Goal: Task Accomplishment & Management: Use online tool/utility

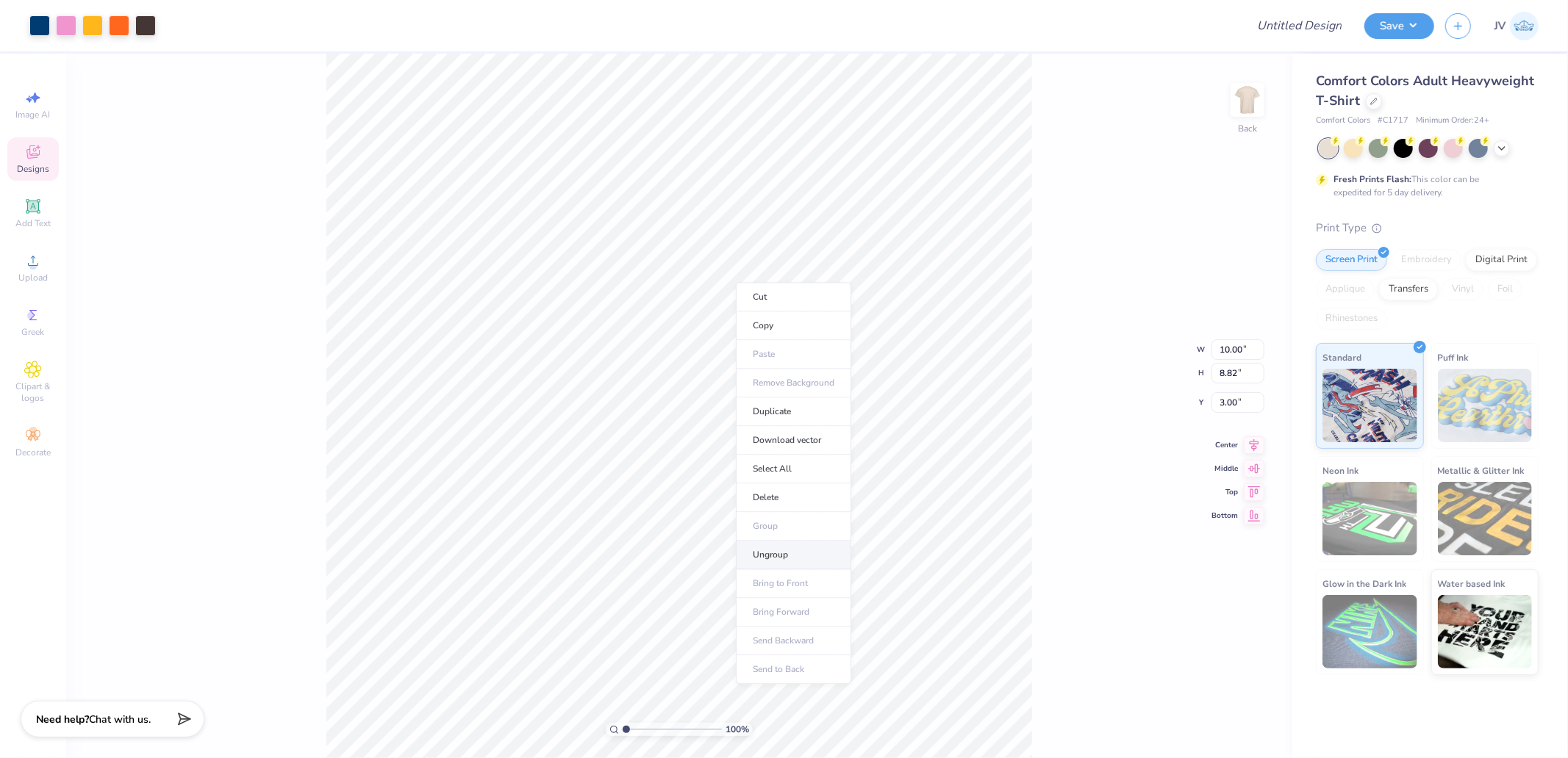
click at [801, 558] on li "Ungroup" at bounding box center [793, 554] width 115 height 29
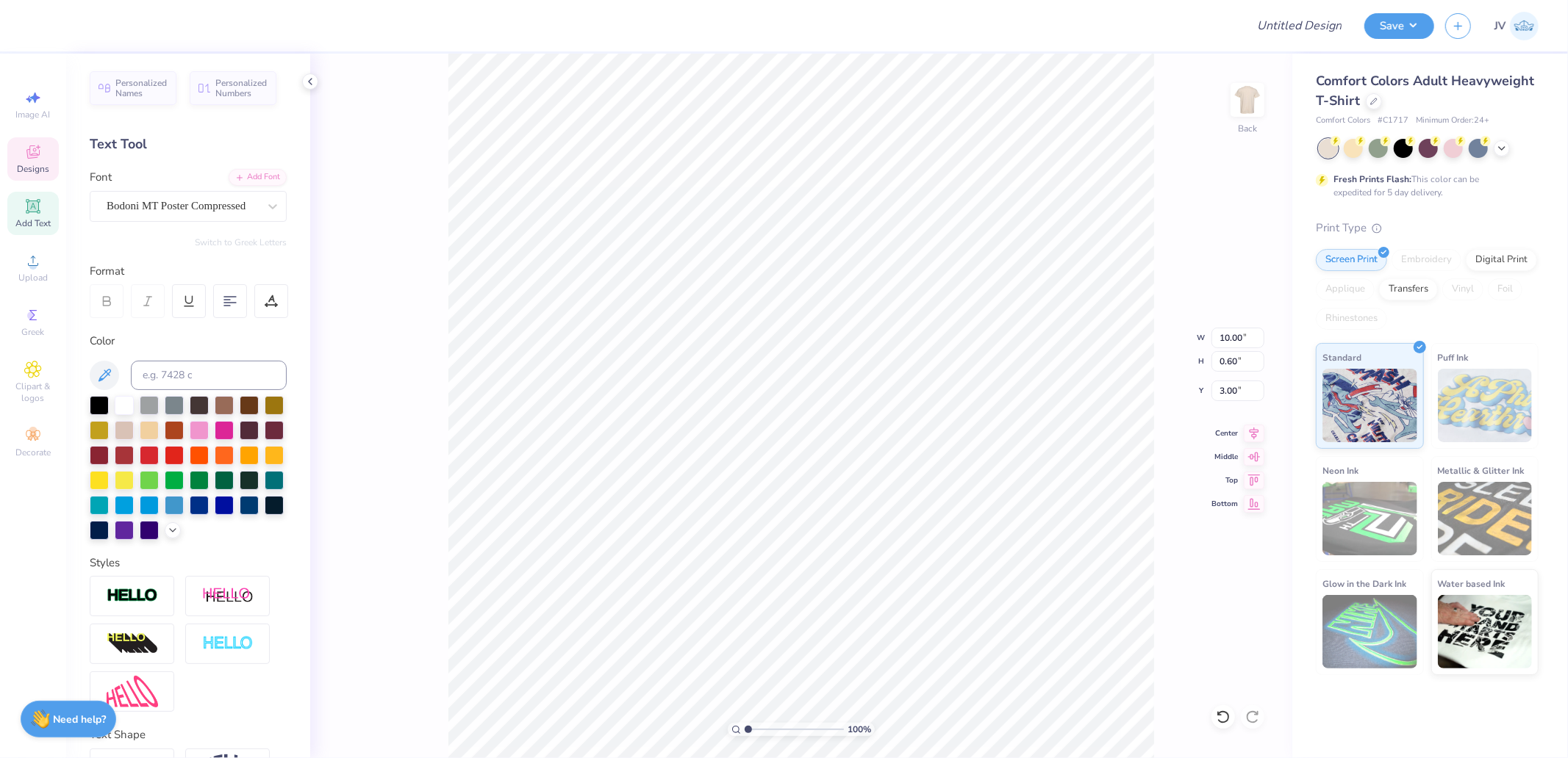
type input "10.00"
type input "0.60"
type input "3.00"
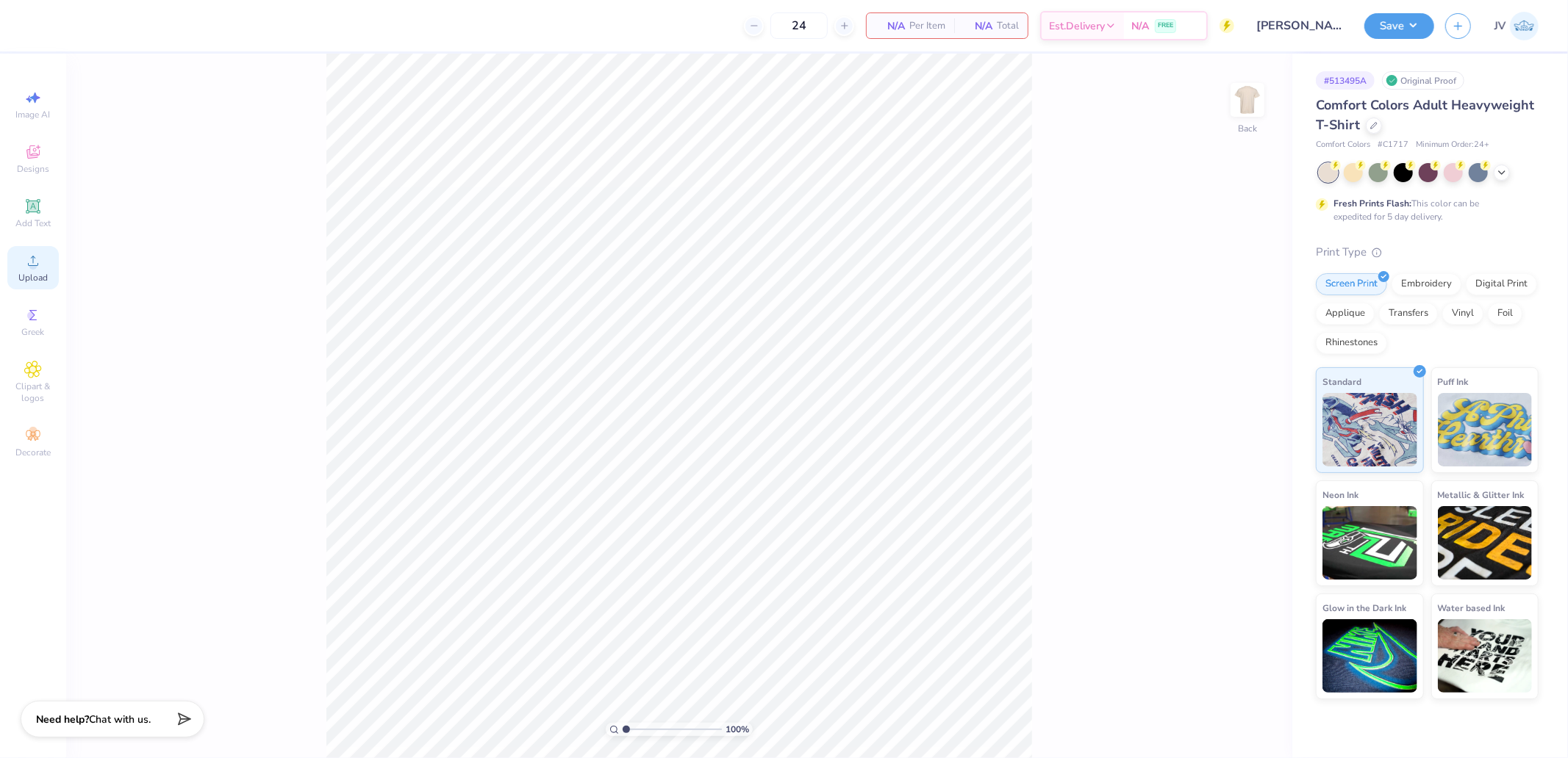
click at [25, 274] on span "Upload" at bounding box center [33, 278] width 29 height 12
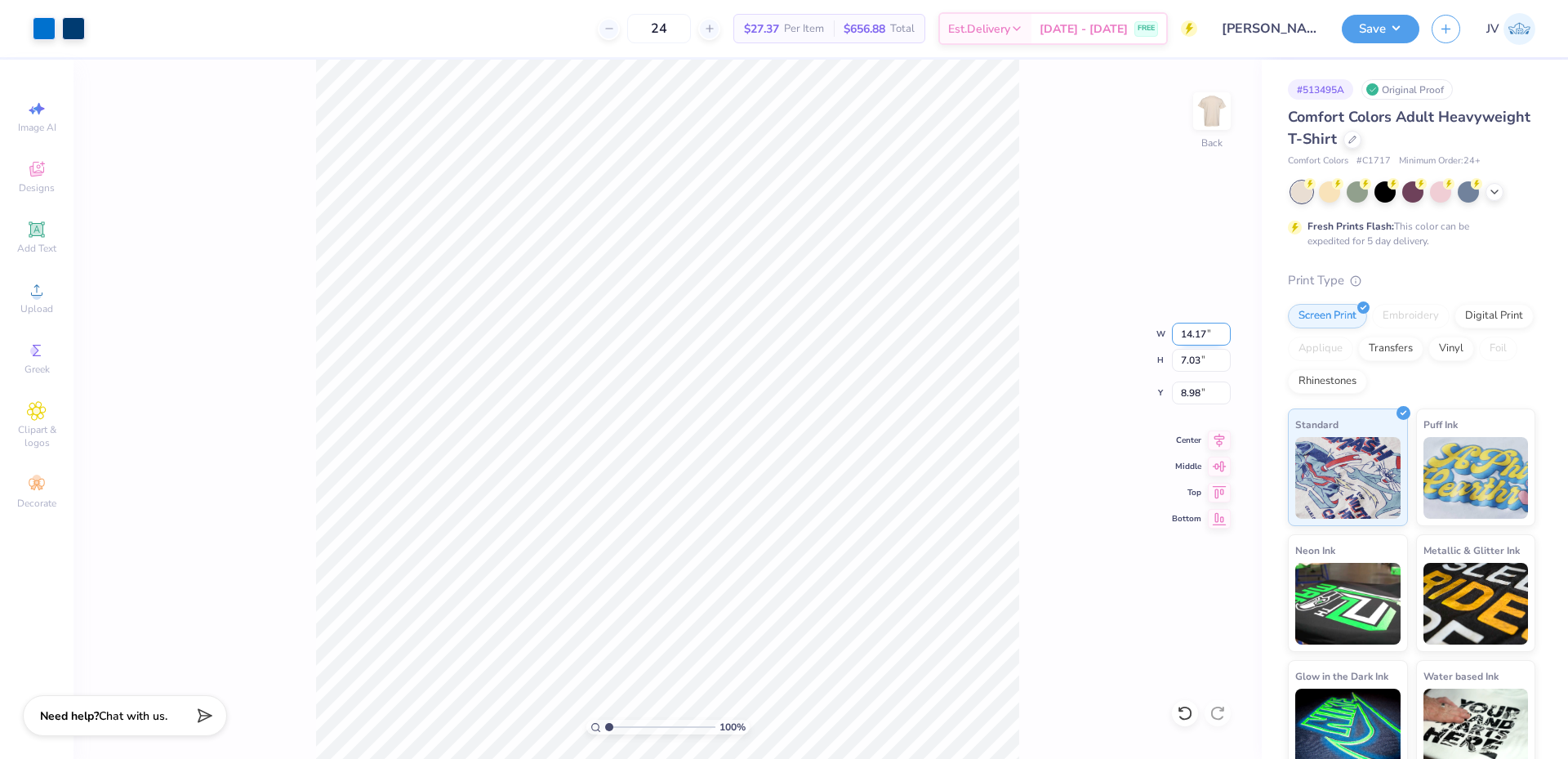
click at [1206, 331] on input "14.17" at bounding box center [1201, 334] width 59 height 23
type input "12.00"
type input "5.95"
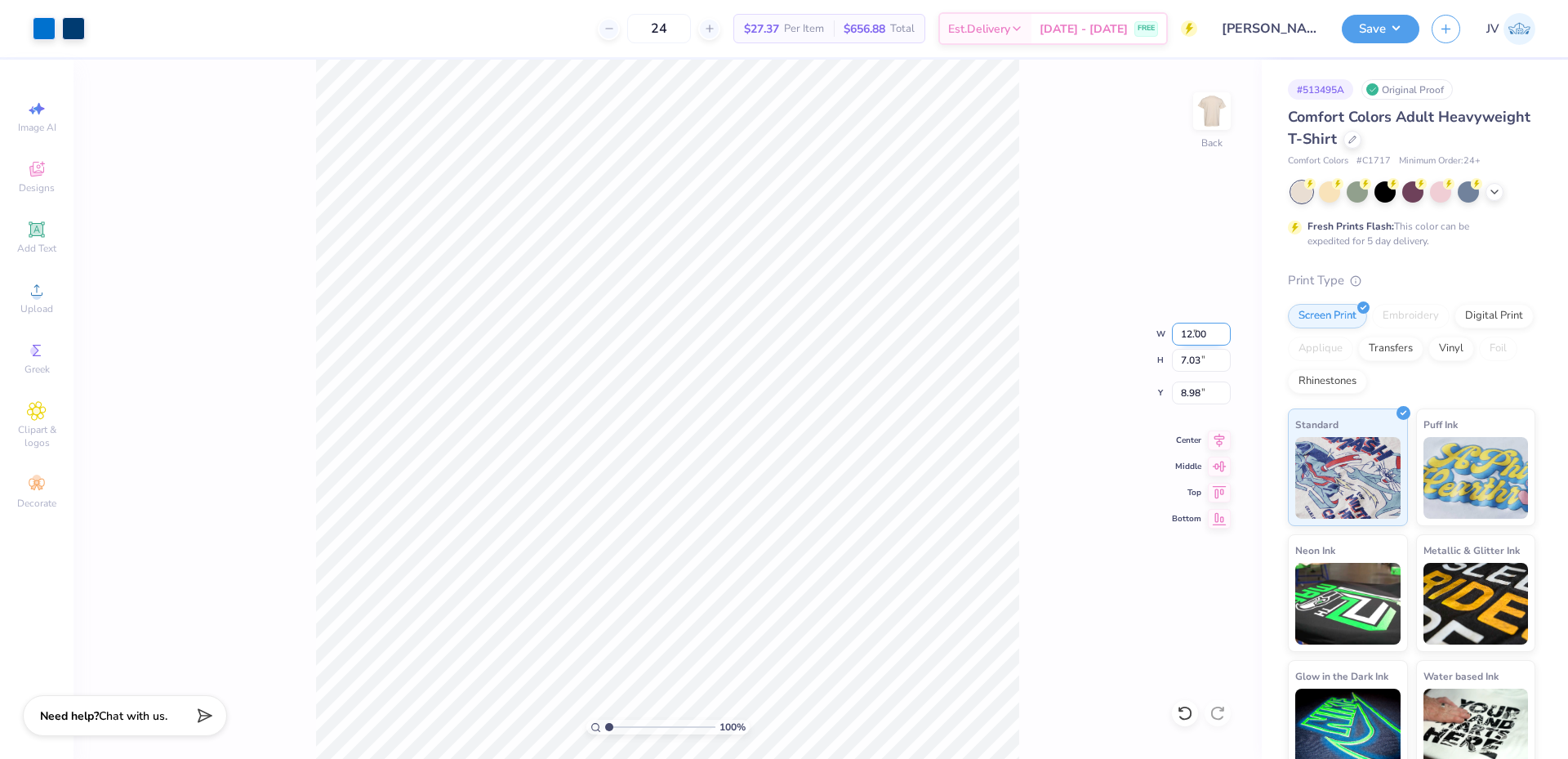
type input "9.52"
click at [39, 237] on icon at bounding box center [37, 229] width 19 height 19
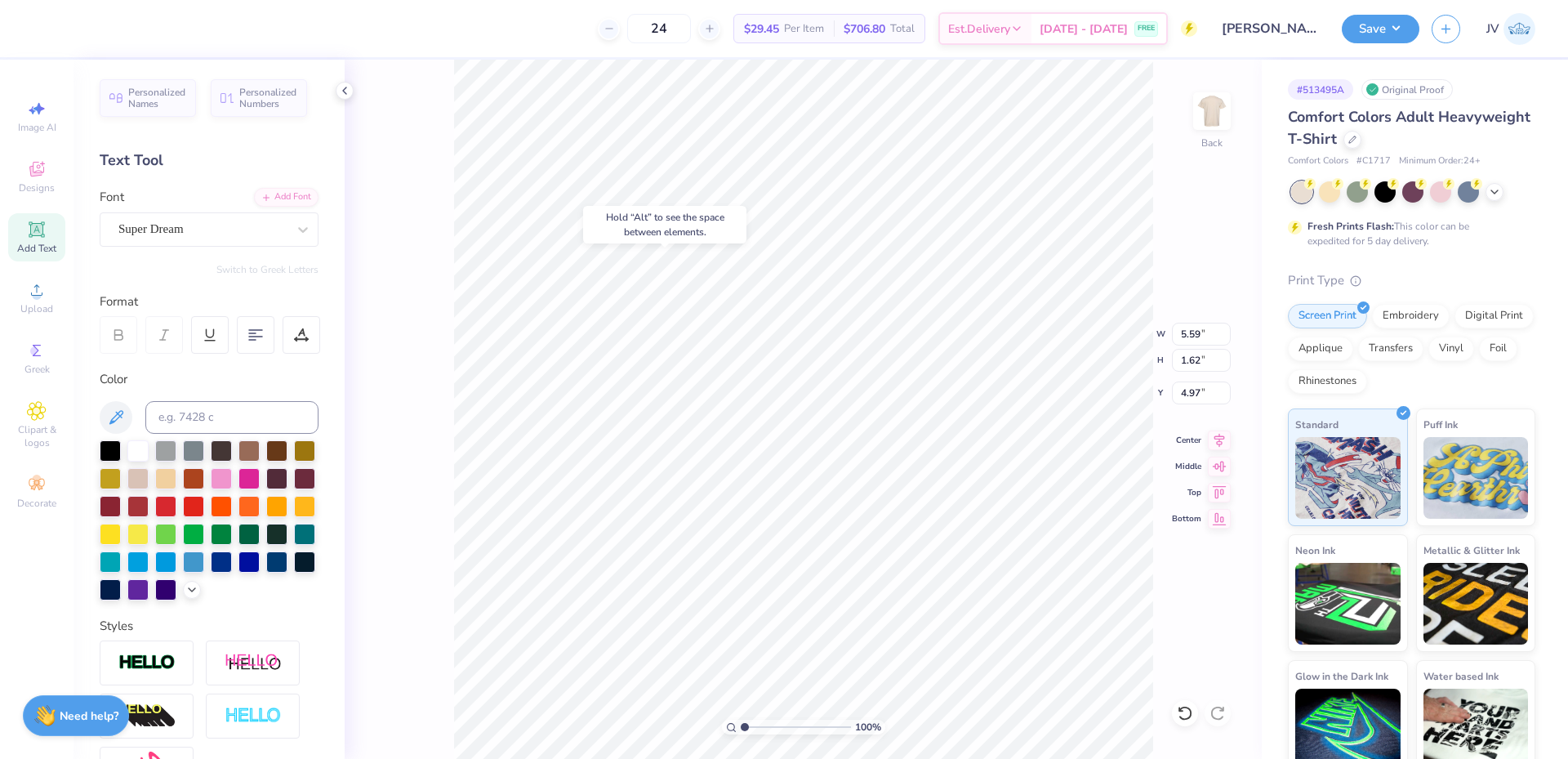
type input "4.97"
type textarea "CLUB SWIMMING AT THE"
click at [295, 222] on icon at bounding box center [302, 229] width 16 height 16
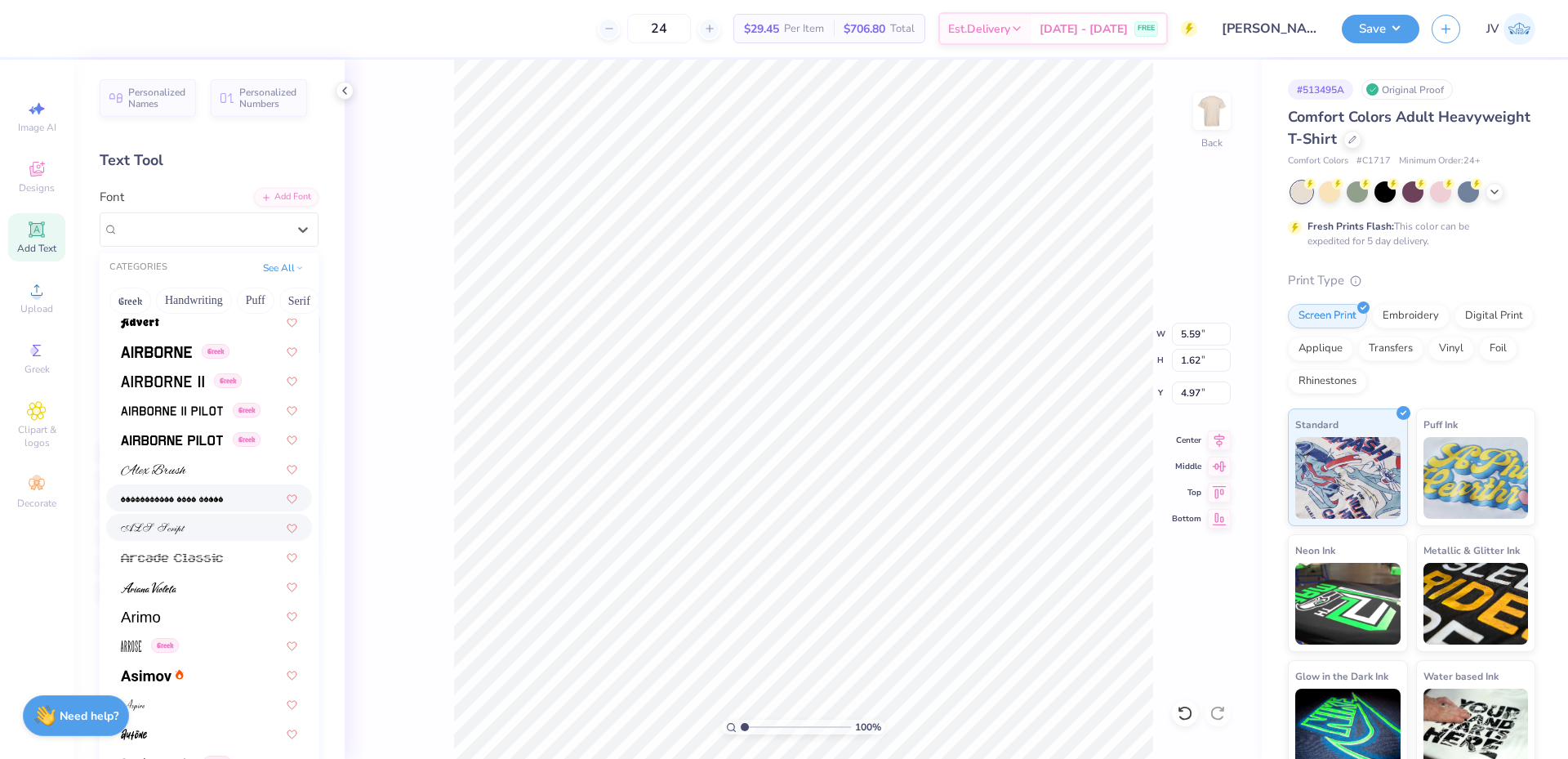
scroll to position [0, 0]
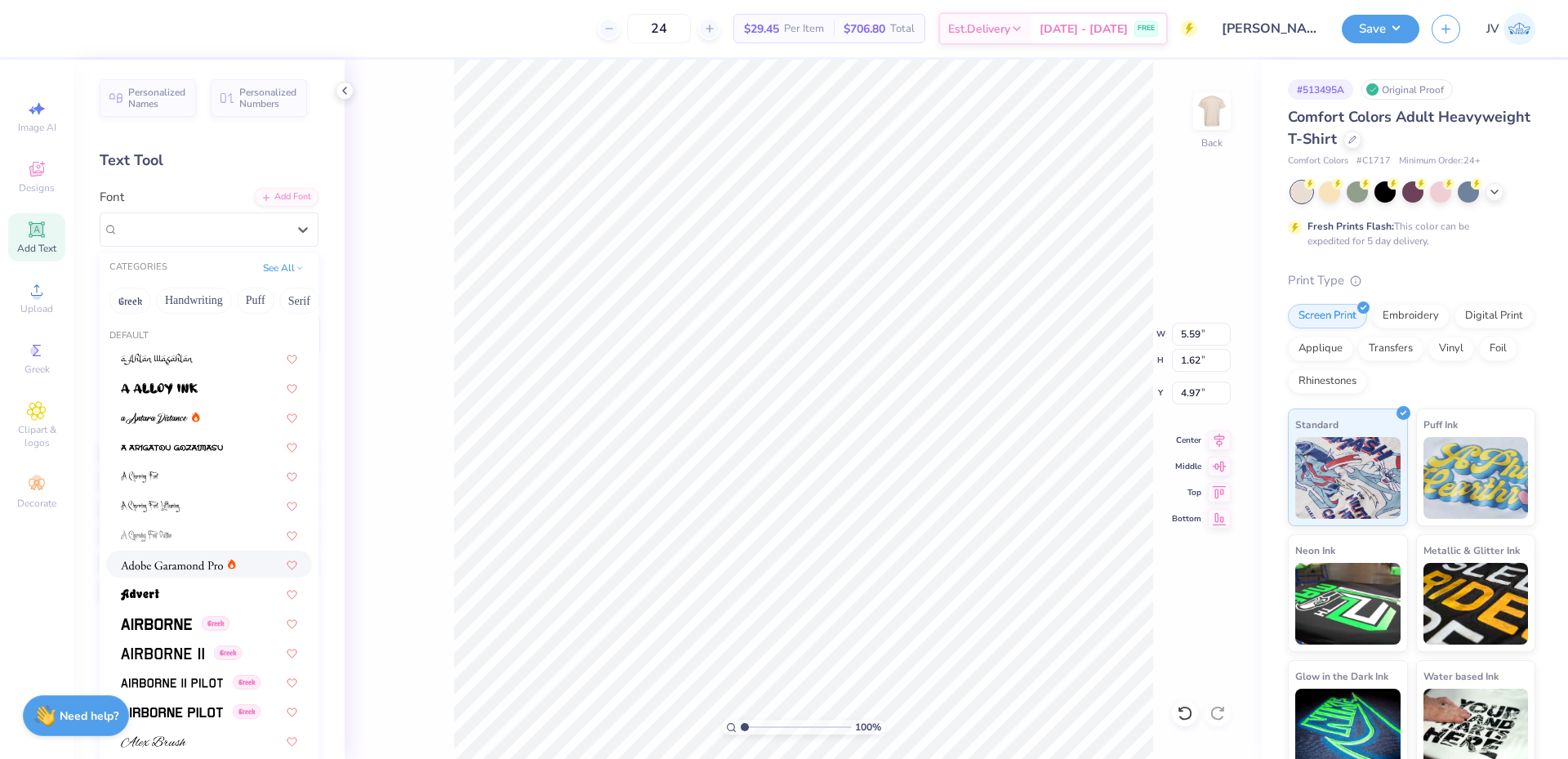
click at [183, 567] on img at bounding box center [171, 565] width 102 height 12
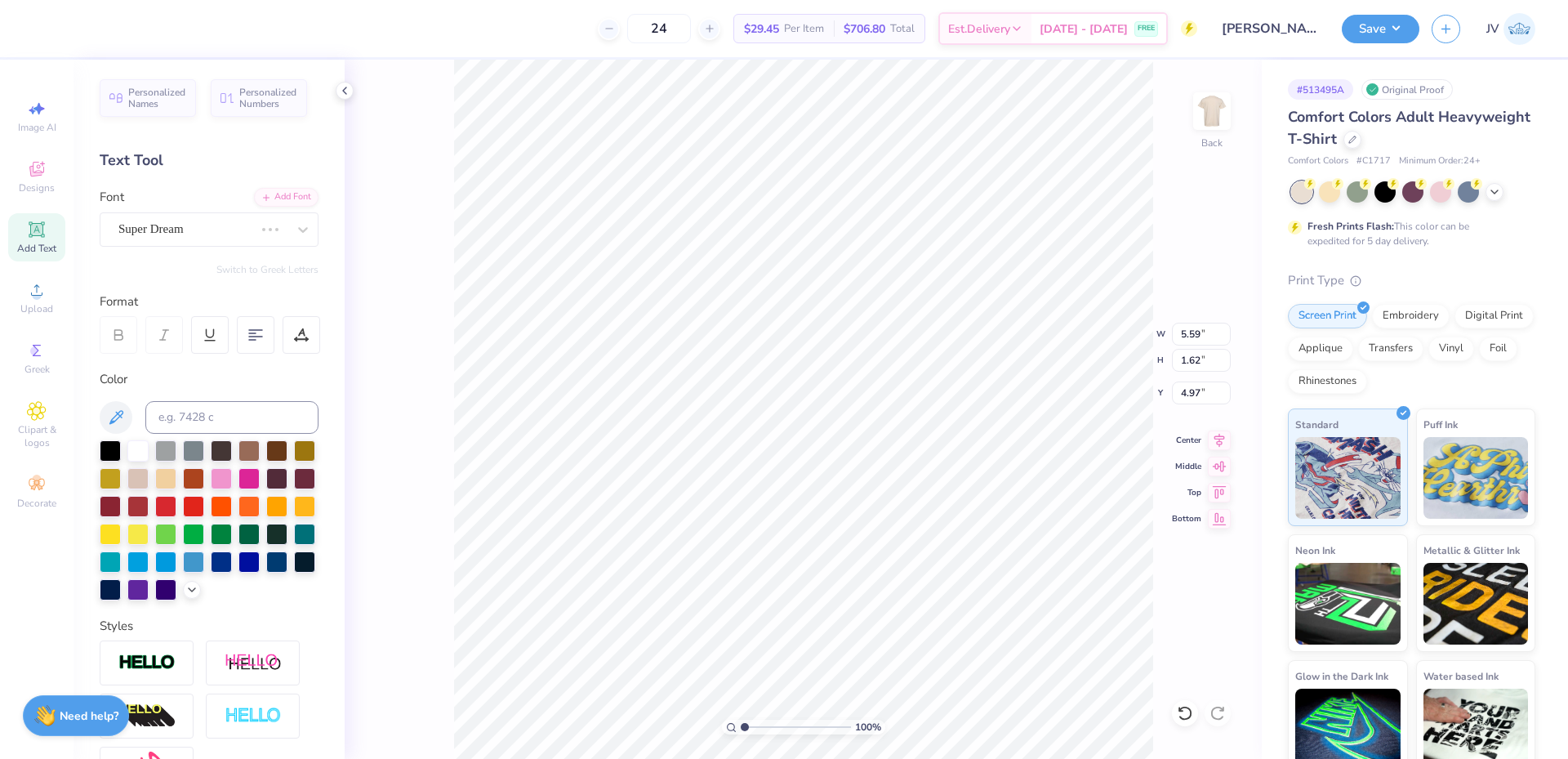
scroll to position [13, 10]
click at [294, 545] on div at bounding box center [304, 535] width 21 height 21
click at [208, 421] on input at bounding box center [232, 417] width 173 height 33
type input "541"
type input "12.00"
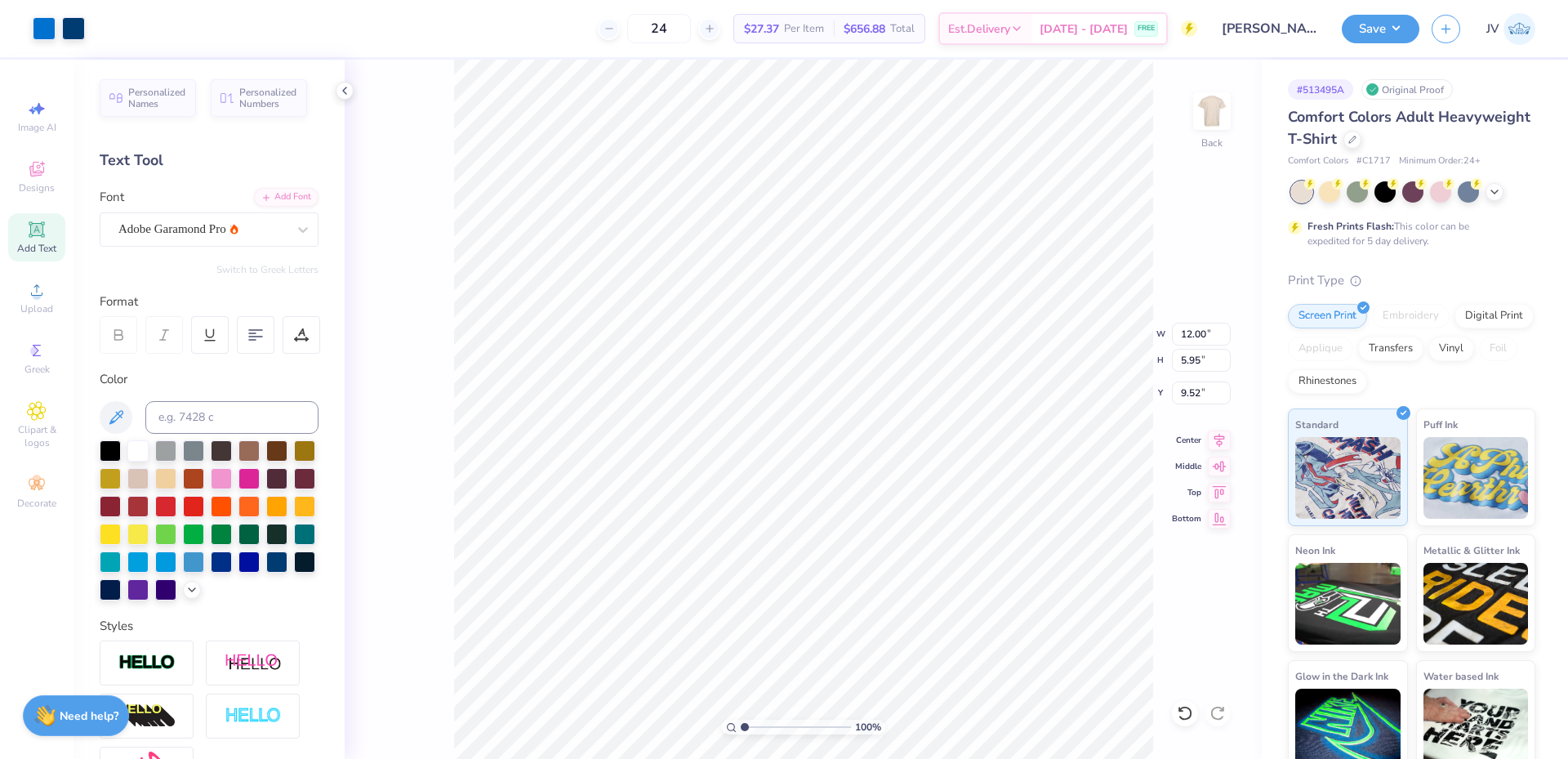
type input "5.95"
type input "9.52"
click at [1196, 328] on input "12.00" at bounding box center [1201, 334] width 59 height 23
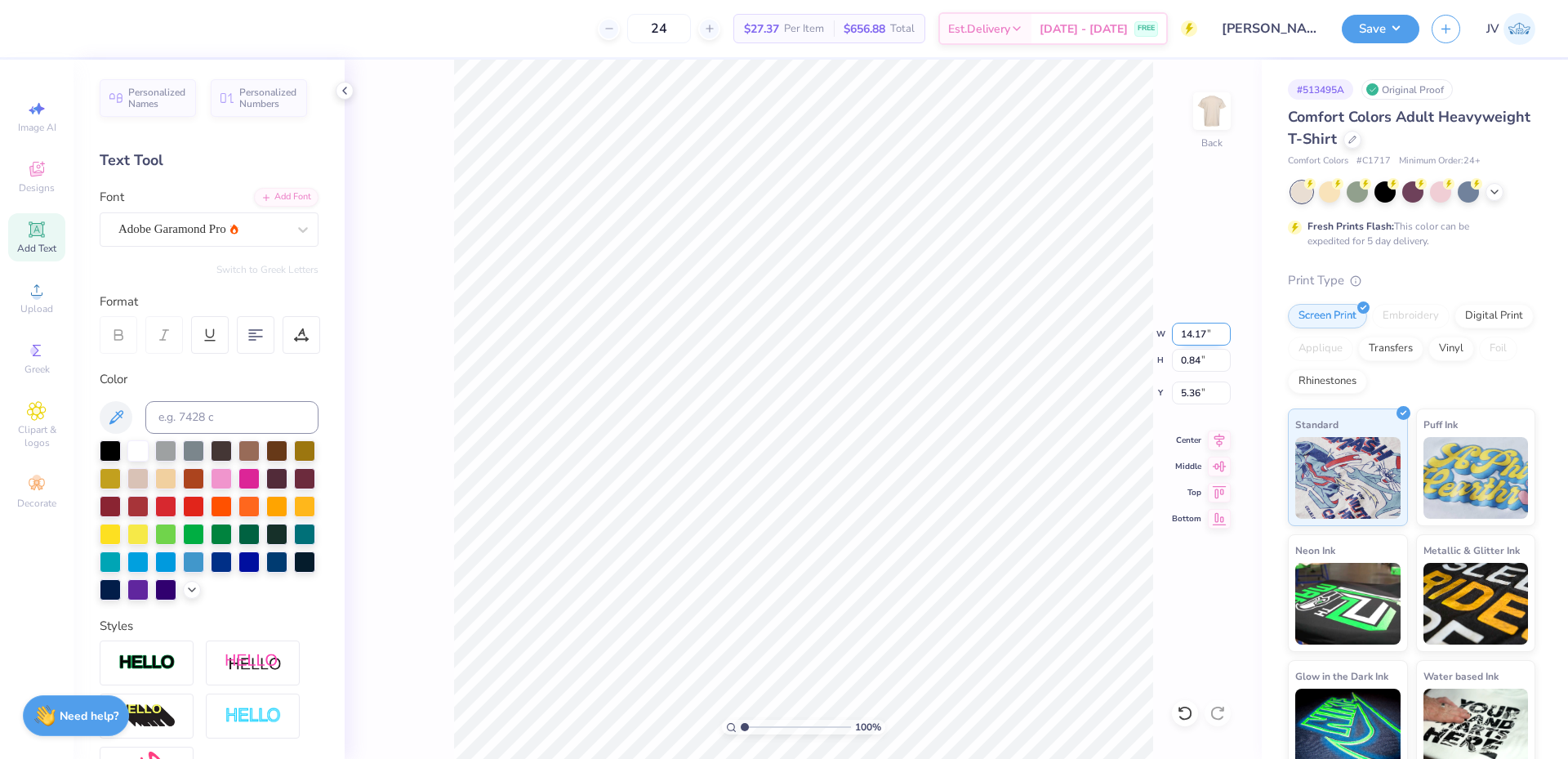
click at [1189, 328] on input "14.17" at bounding box center [1201, 334] width 59 height 23
type input "12.00"
type input "0.71"
type input "5.43"
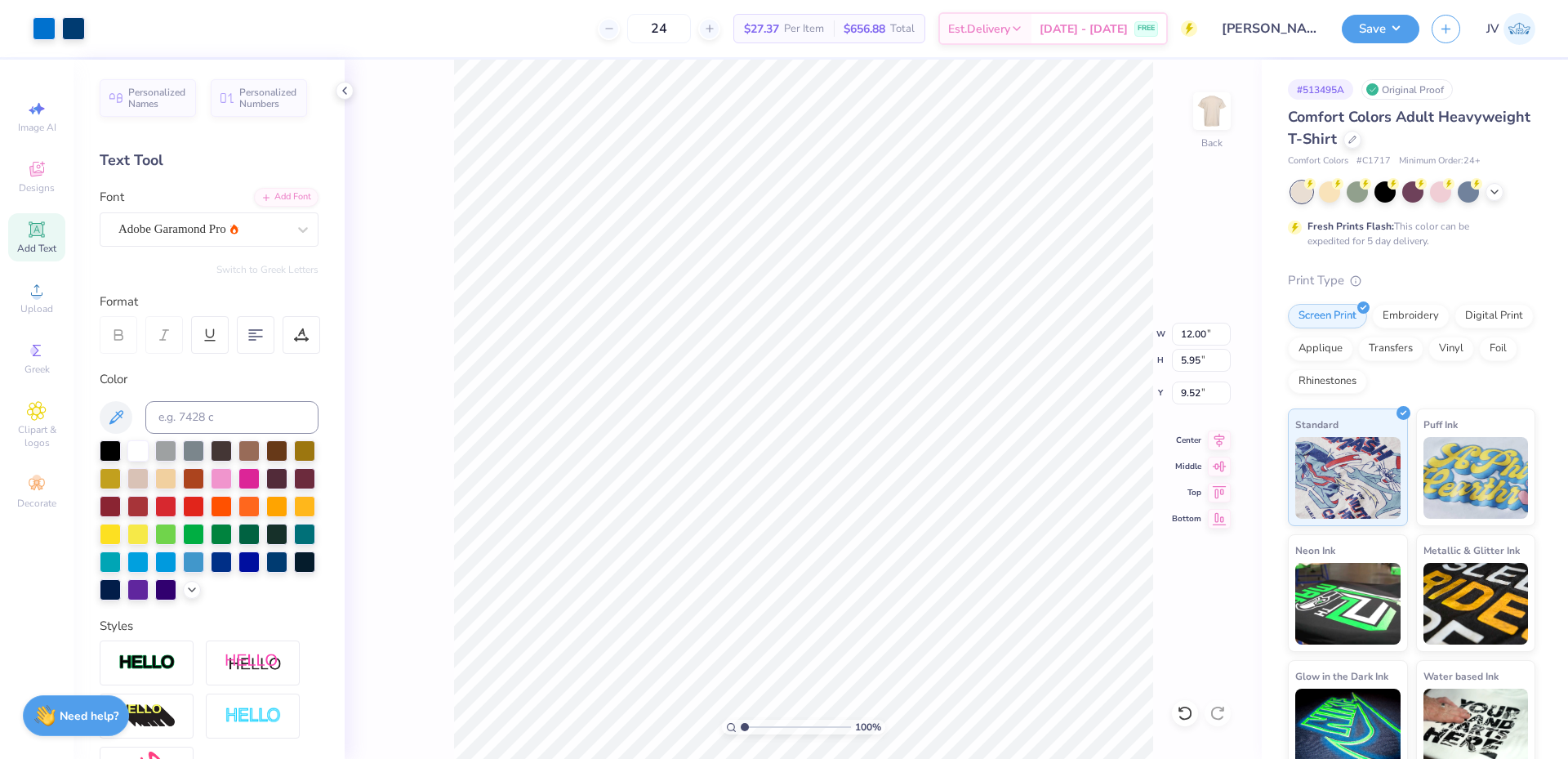
type input "6.36"
drag, startPoint x: 744, startPoint y: 727, endPoint x: 754, endPoint y: 726, distance: 10.0
click at [754, 726] on input "range" at bounding box center [796, 726] width 110 height 14
click at [824, 502] on li "Group" at bounding box center [823, 496] width 128 height 32
drag, startPoint x: 755, startPoint y: 730, endPoint x: 723, endPoint y: 728, distance: 32.1
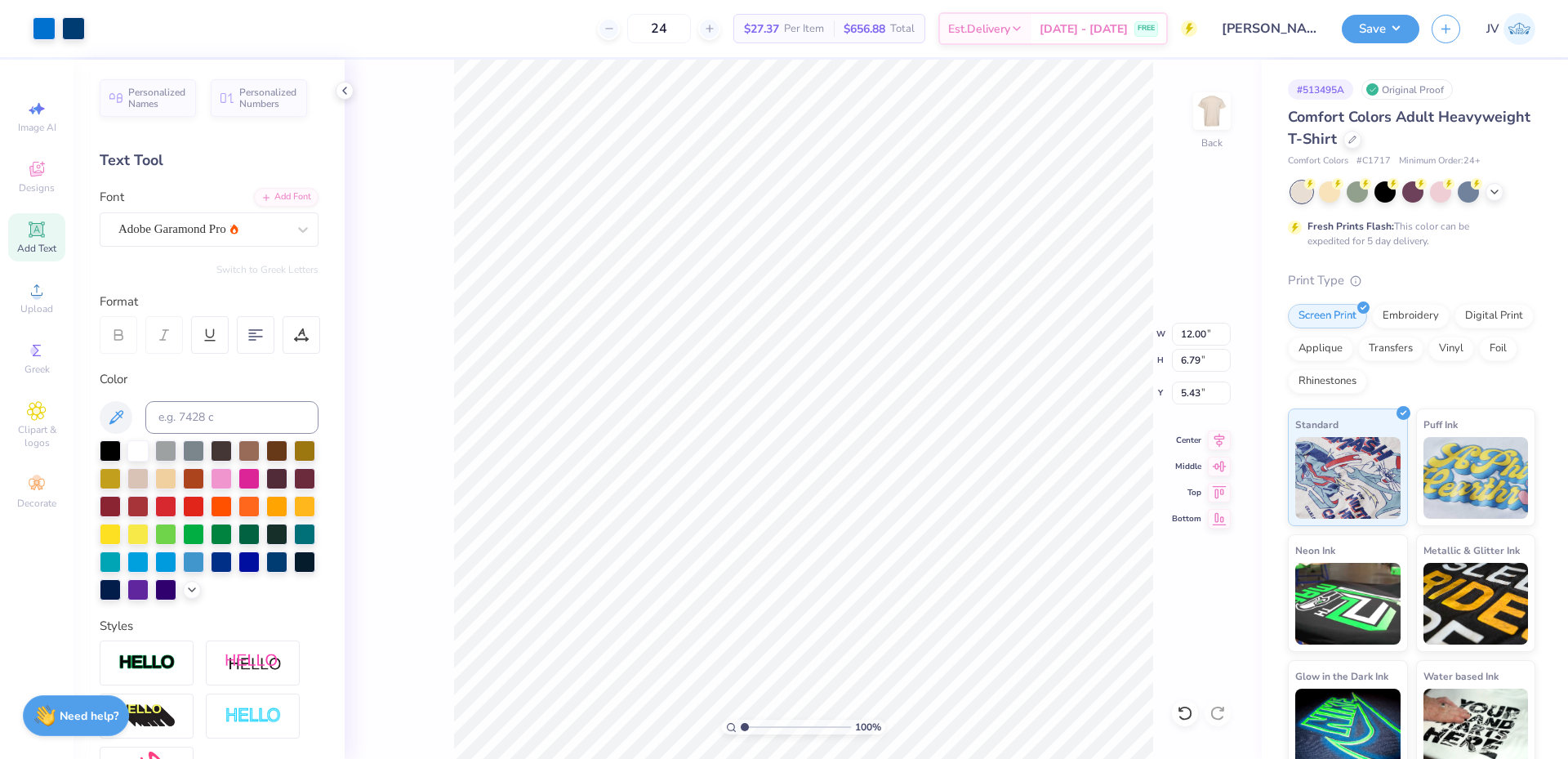
type input "1"
click at [741, 728] on input "range" at bounding box center [796, 726] width 110 height 14
click at [870, 583] on li "Ungroup" at bounding box center [896, 585] width 128 height 32
click at [917, 421] on li "Duplicate" at bounding box center [940, 422] width 128 height 32
type input "12.50"
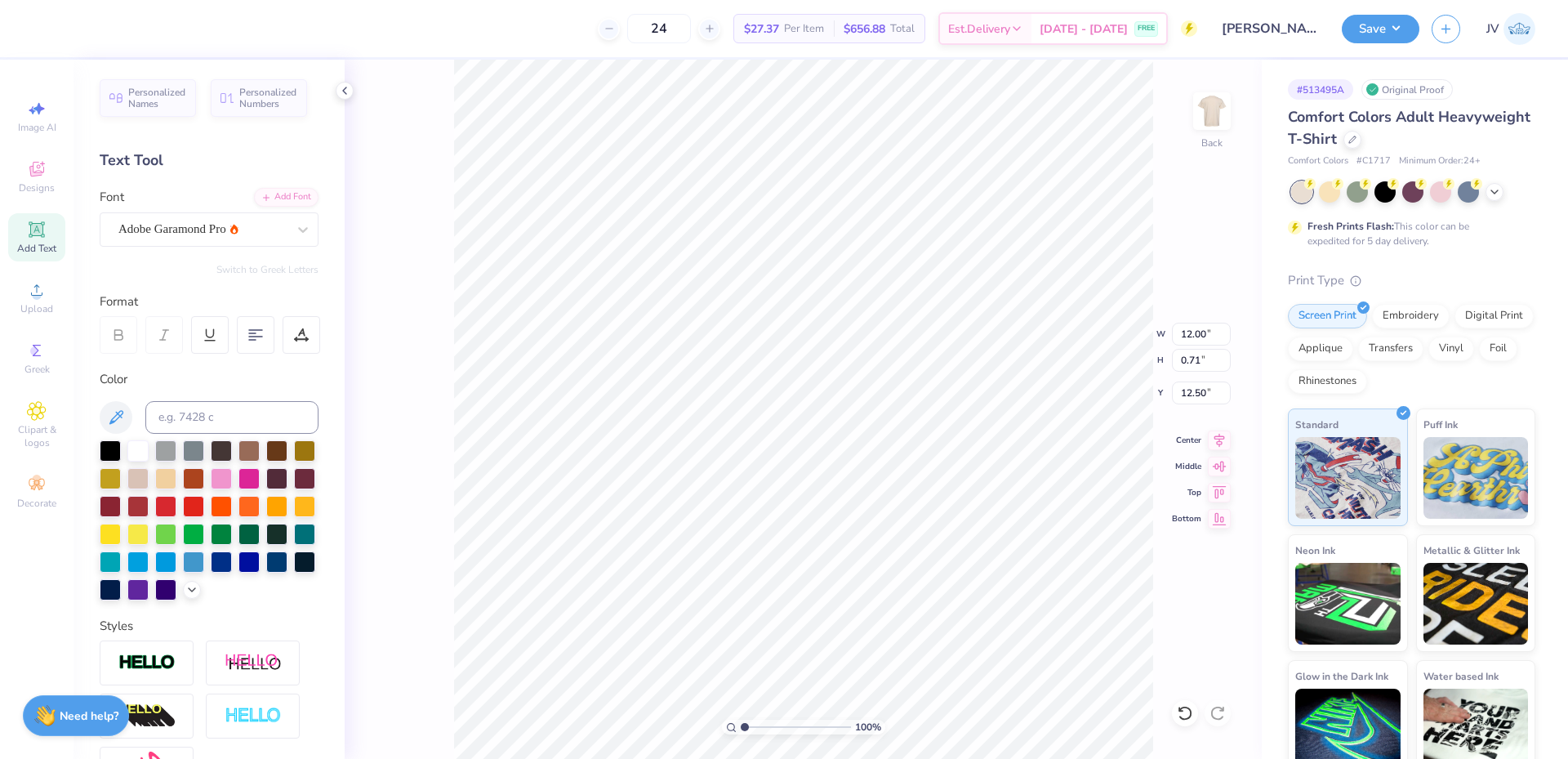
scroll to position [13, 3]
type textarea "'25 - '26"
click at [1216, 441] on icon at bounding box center [1219, 437] width 23 height 19
type input "8.85"
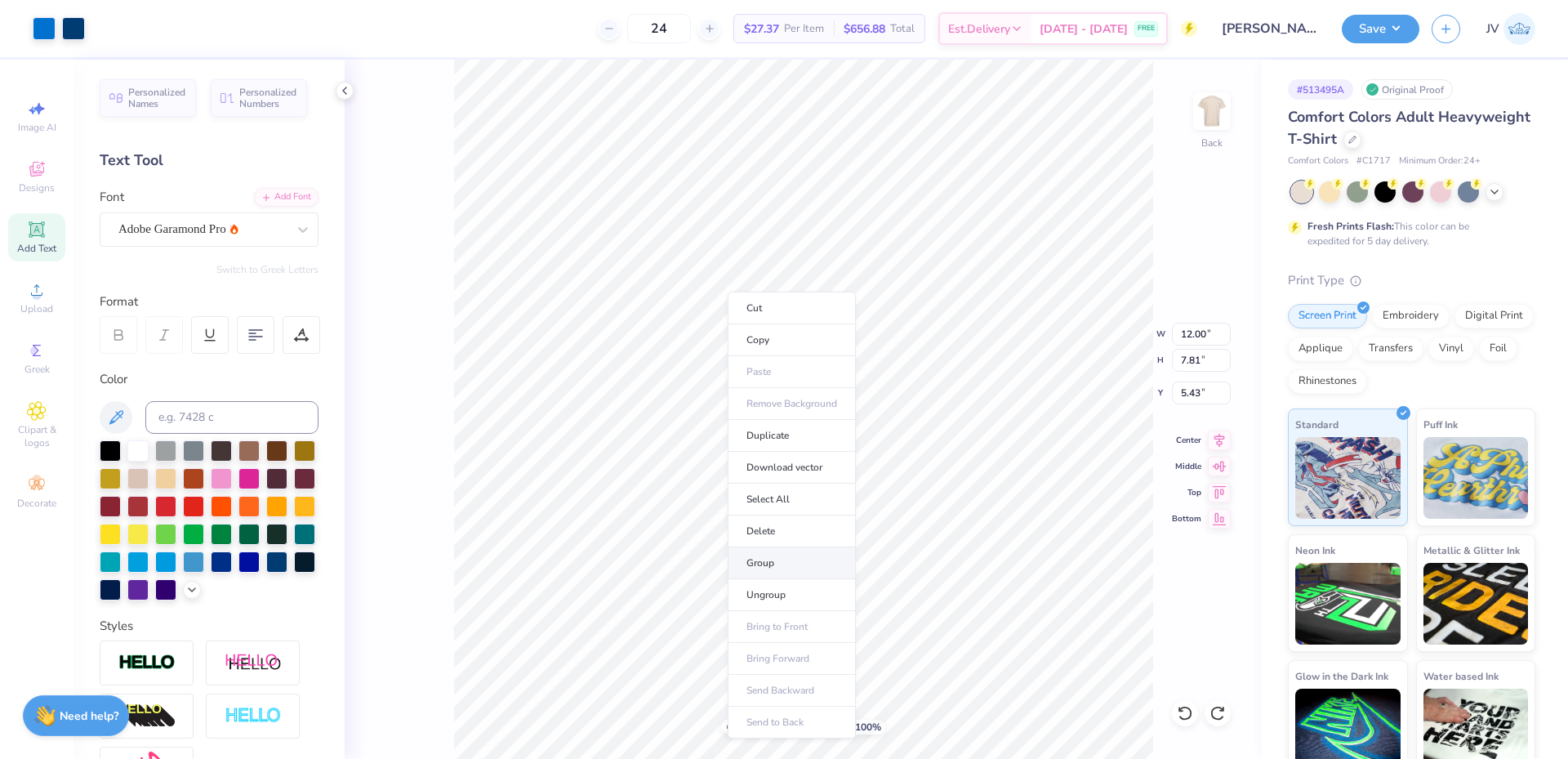
click at [777, 562] on li "Group" at bounding box center [791, 563] width 128 height 32
click at [1207, 396] on input "5.43" at bounding box center [1201, 393] width 59 height 23
type input "3.00"
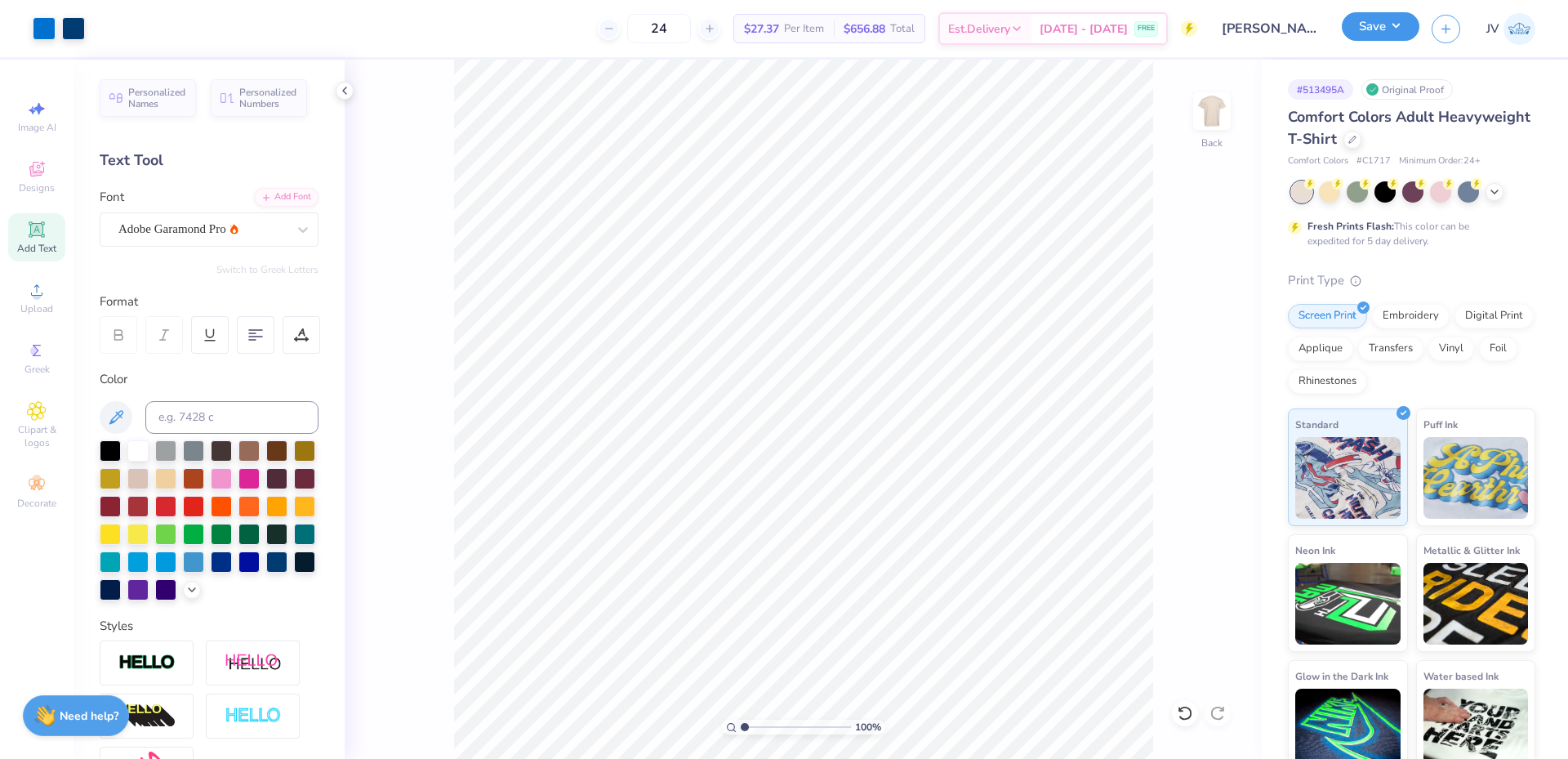
click at [1399, 30] on button "Save" at bounding box center [1380, 27] width 78 height 29
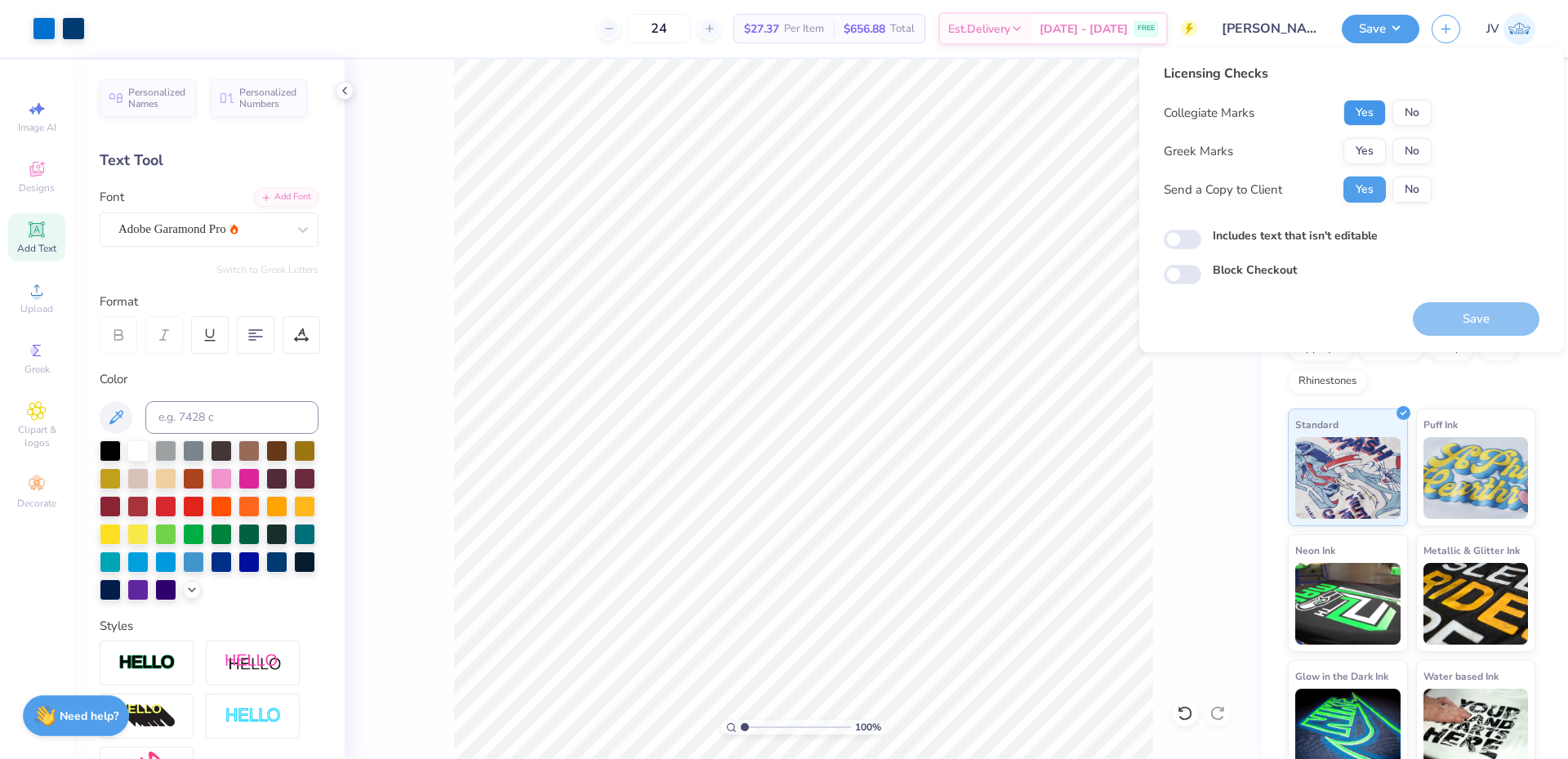
click at [1361, 124] on button "Yes" at bounding box center [1365, 112] width 42 height 26
click at [1396, 147] on button "No" at bounding box center [1412, 150] width 39 height 26
click at [1429, 314] on button "Save" at bounding box center [1476, 319] width 126 height 34
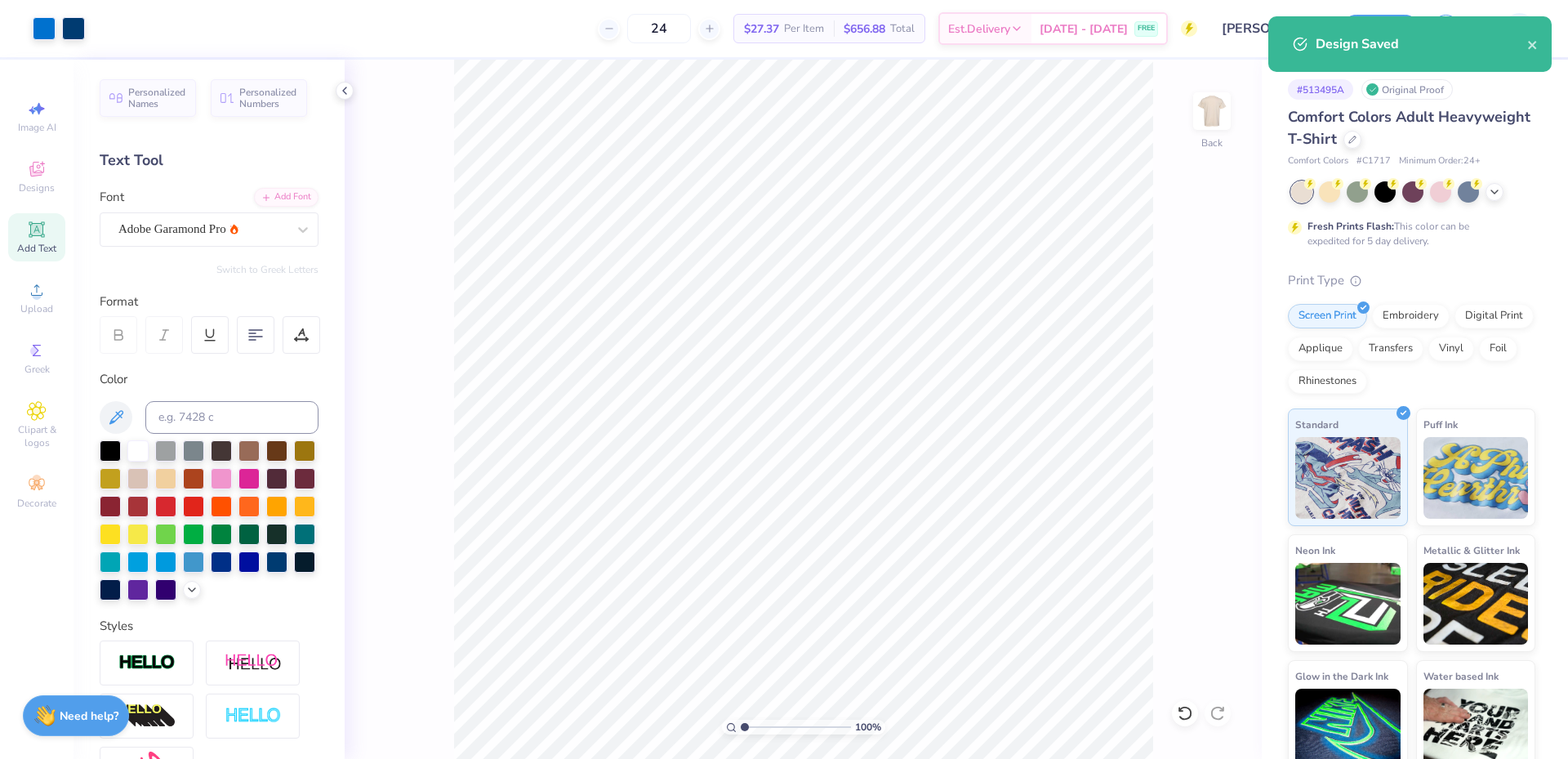
click at [344, 582] on div "Art colors 24 $27.37 Per Item $656.88 Total Est. Delivery Sep 12 - 15 FREE Desi…" at bounding box center [784, 380] width 1568 height 759
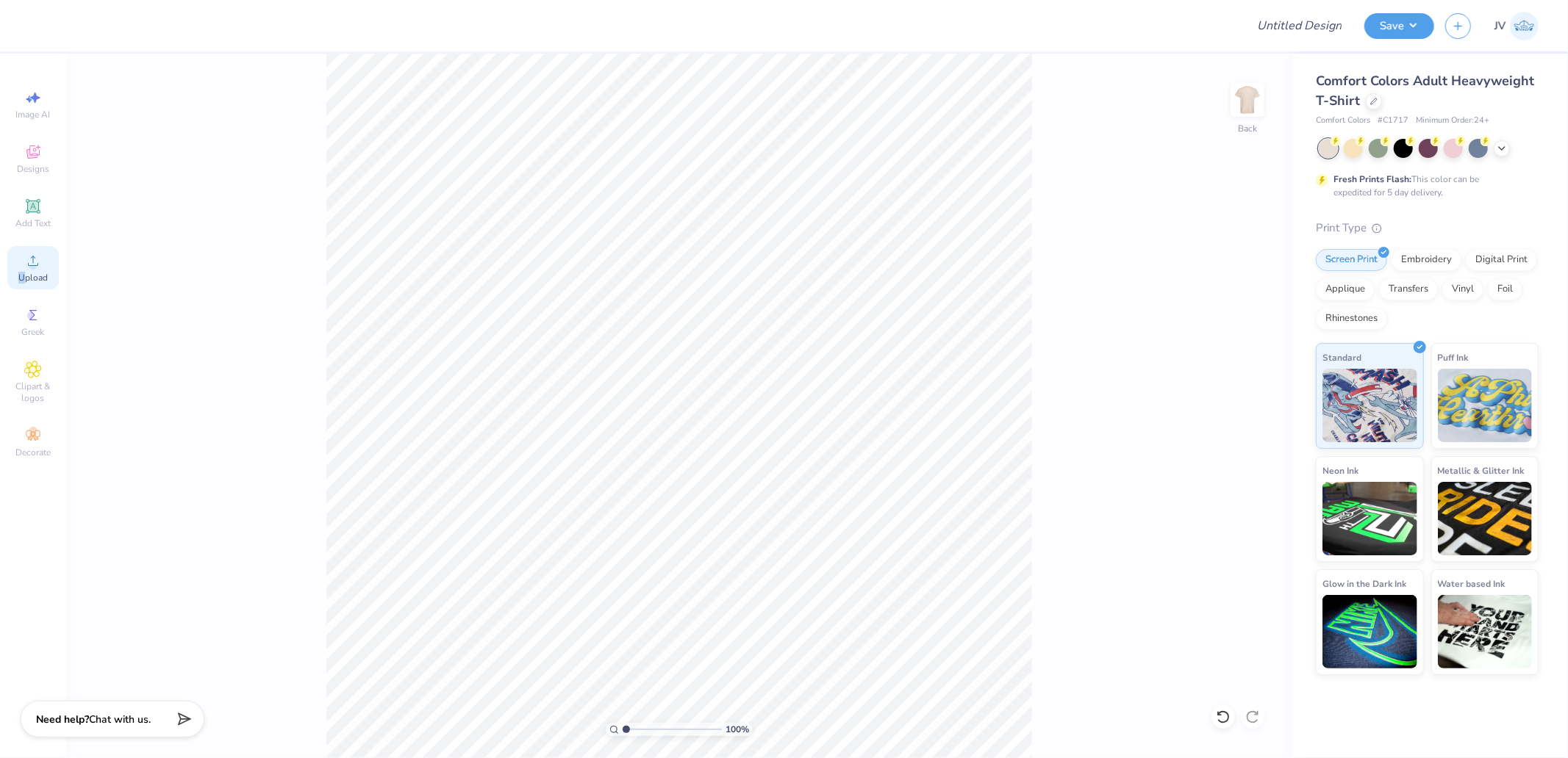
click at [29, 269] on div "Upload" at bounding box center [32, 268] width 51 height 43
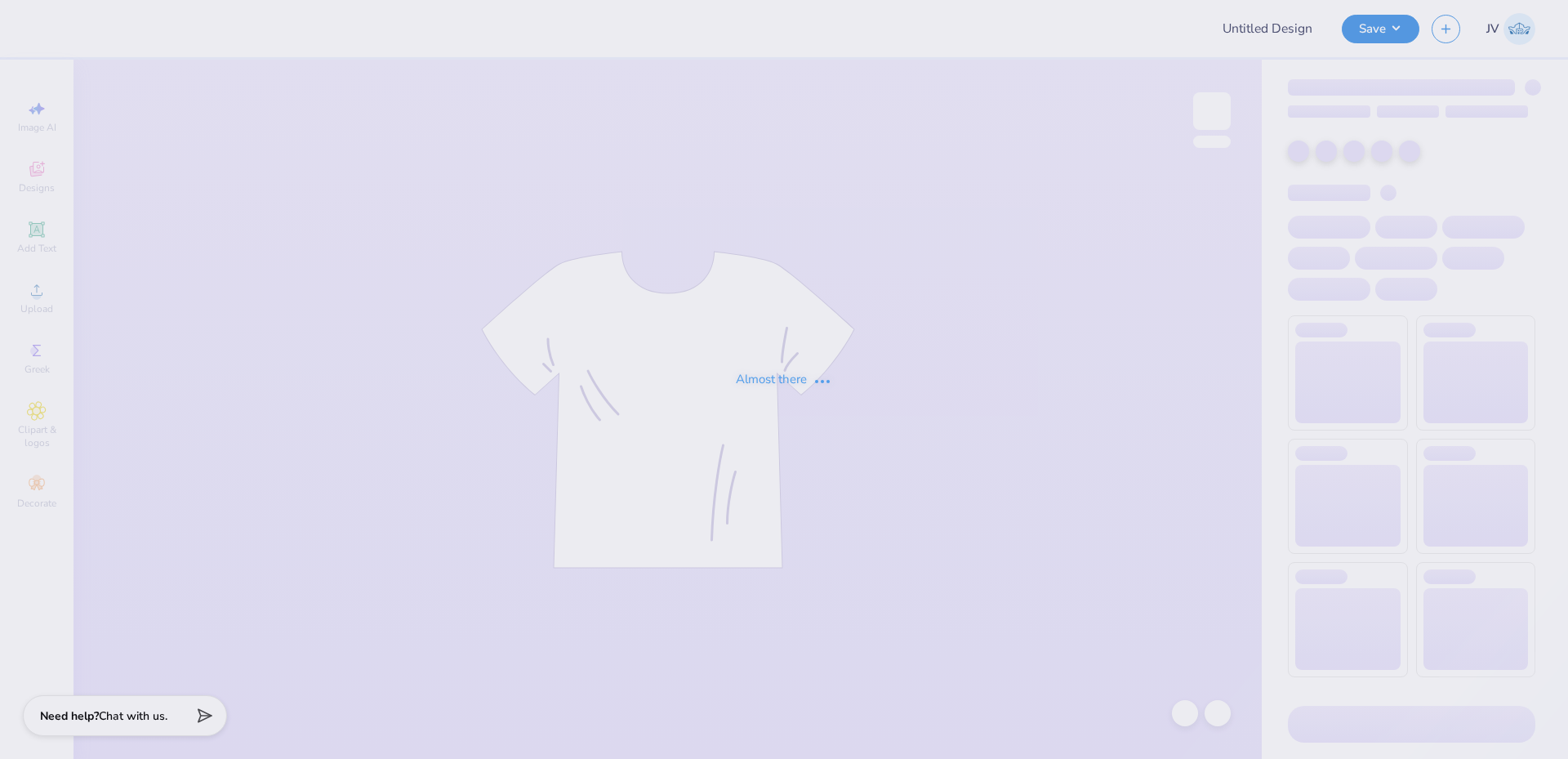
type input "Sigma Serves Children 2"
type input "[PERSON_NAME] : [GEOGRAPHIC_DATA][US_STATE]"
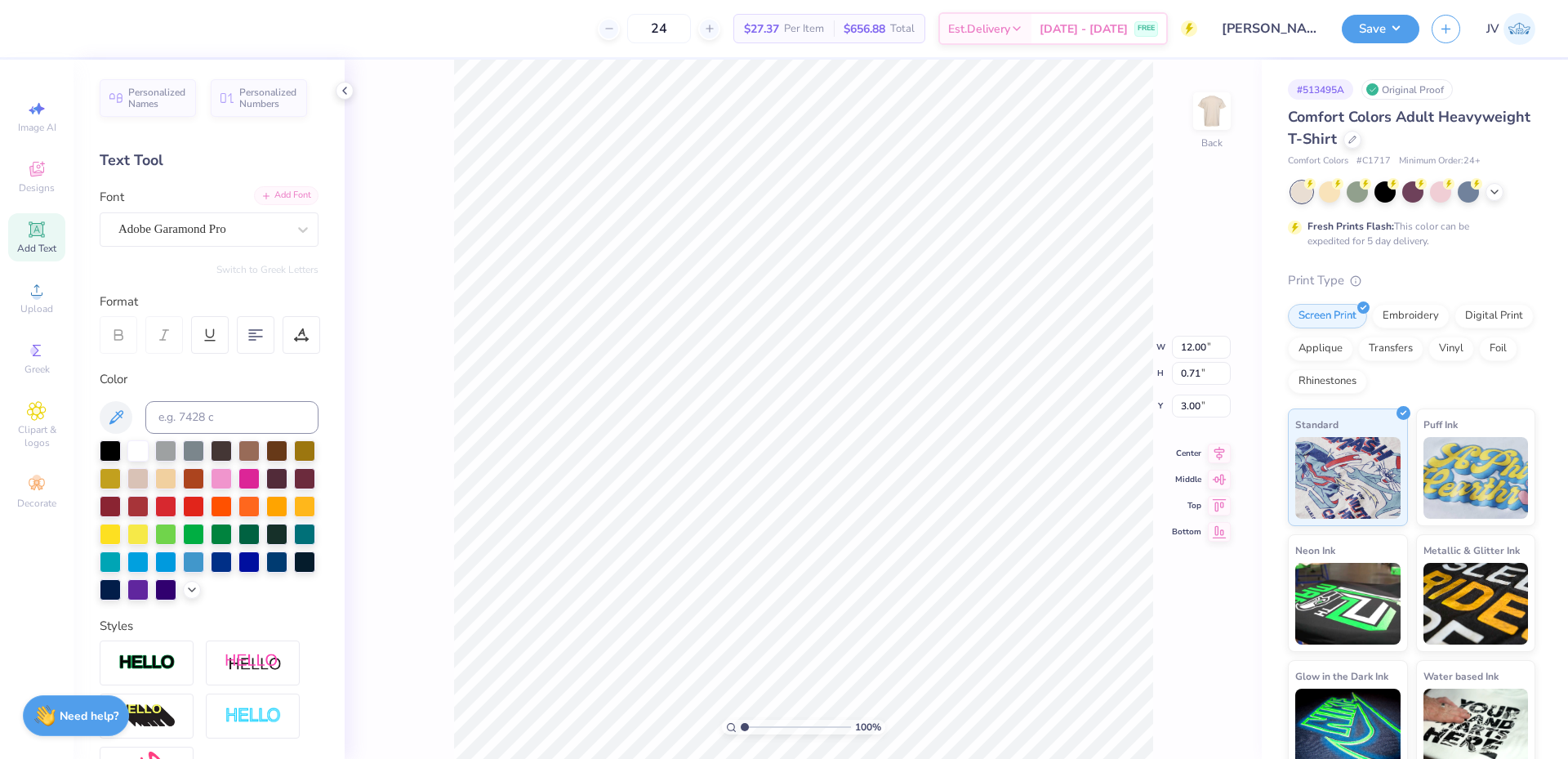
click at [285, 198] on div "Add Font" at bounding box center [286, 196] width 65 height 19
type input "11.91"
type input "0.70"
type input "3.00"
click at [1181, 333] on input "11.91" at bounding box center [1201, 334] width 59 height 23
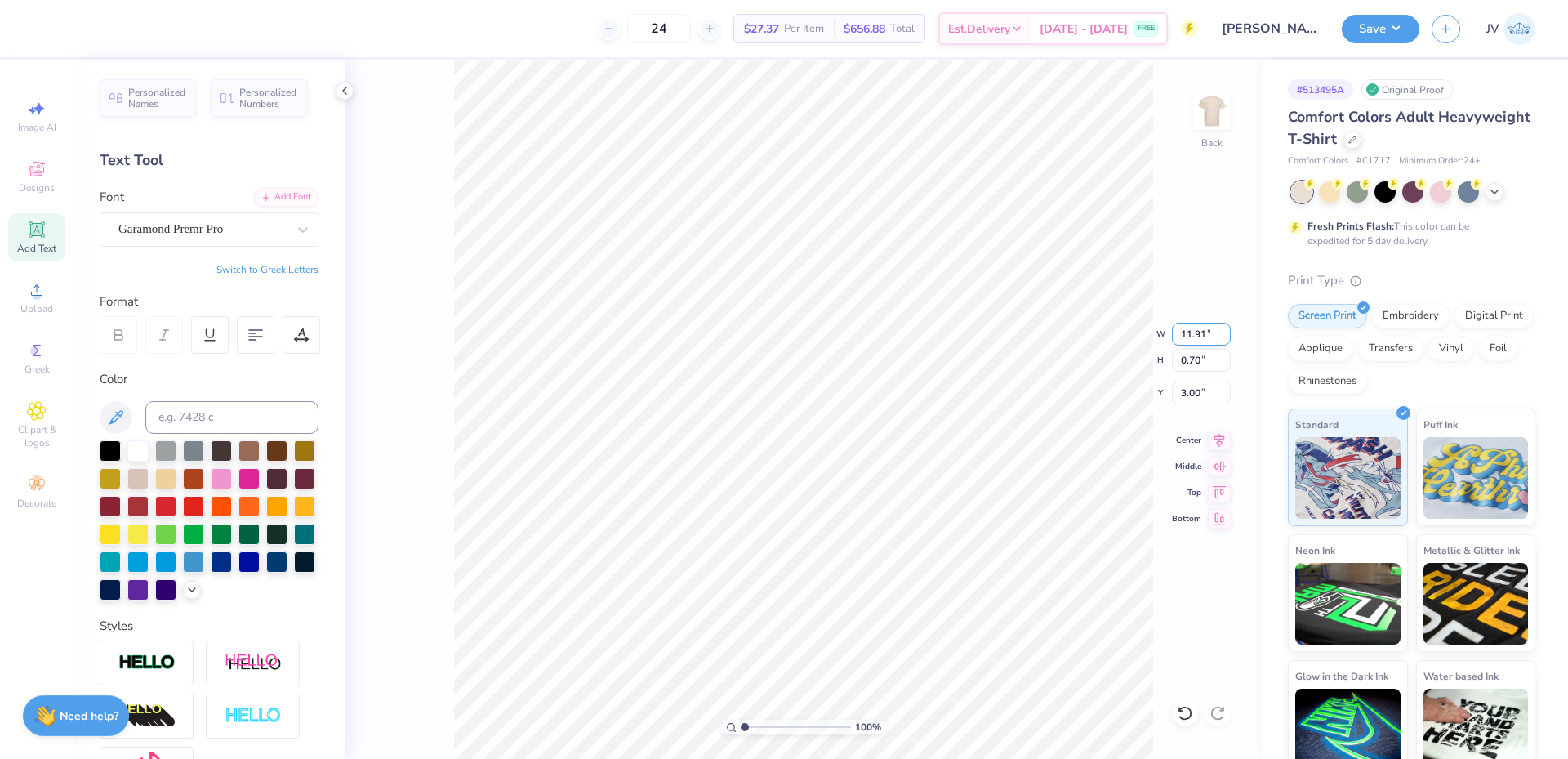
click at [1181, 333] on input "11.91" at bounding box center [1201, 334] width 59 height 23
type input "12.00"
type input "0.71"
click at [1217, 437] on icon at bounding box center [1219, 437] width 23 height 19
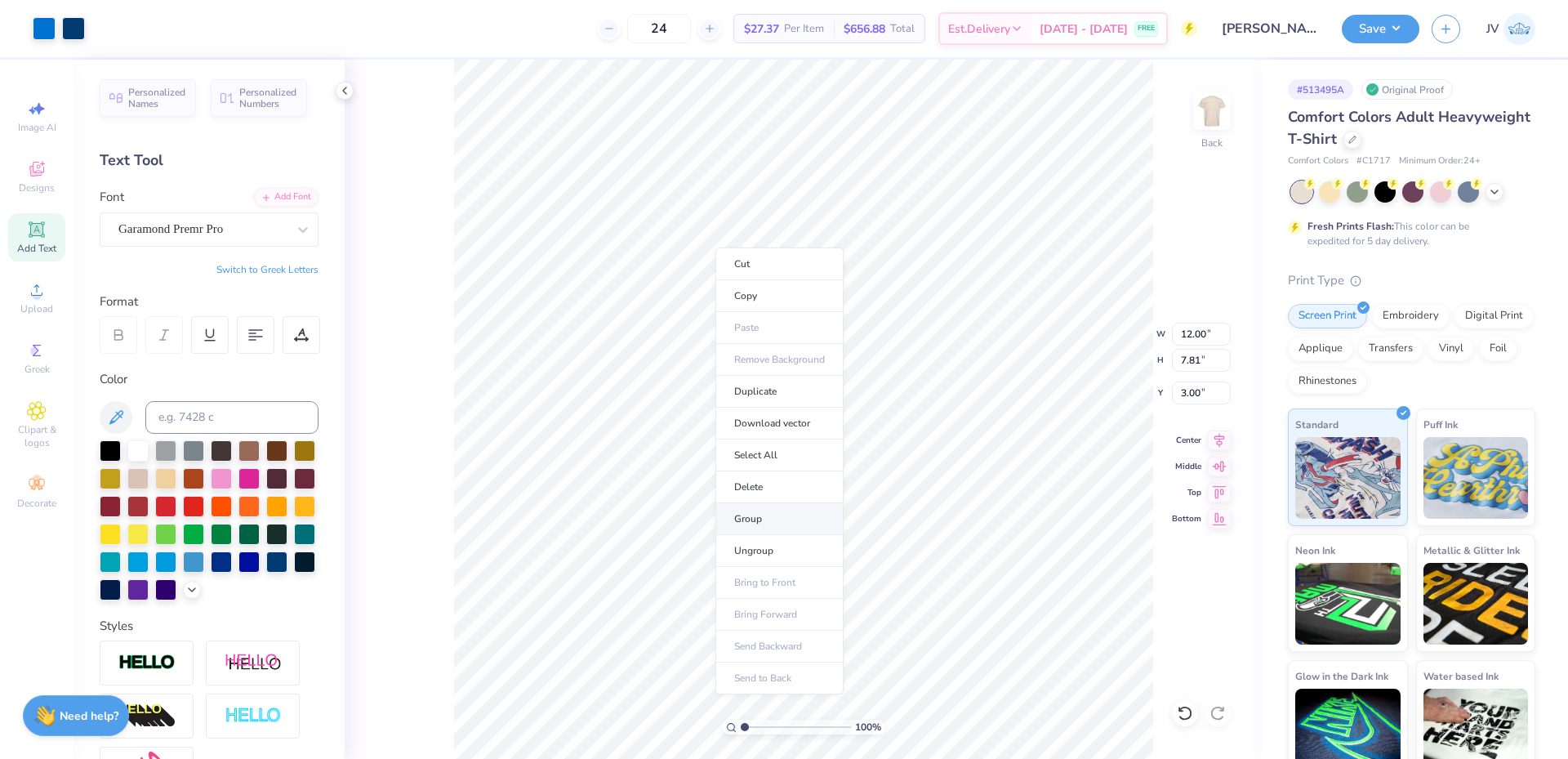
click at [768, 524] on li "Group" at bounding box center [779, 518] width 128 height 32
click at [1366, 39] on button "Save" at bounding box center [1380, 27] width 78 height 29
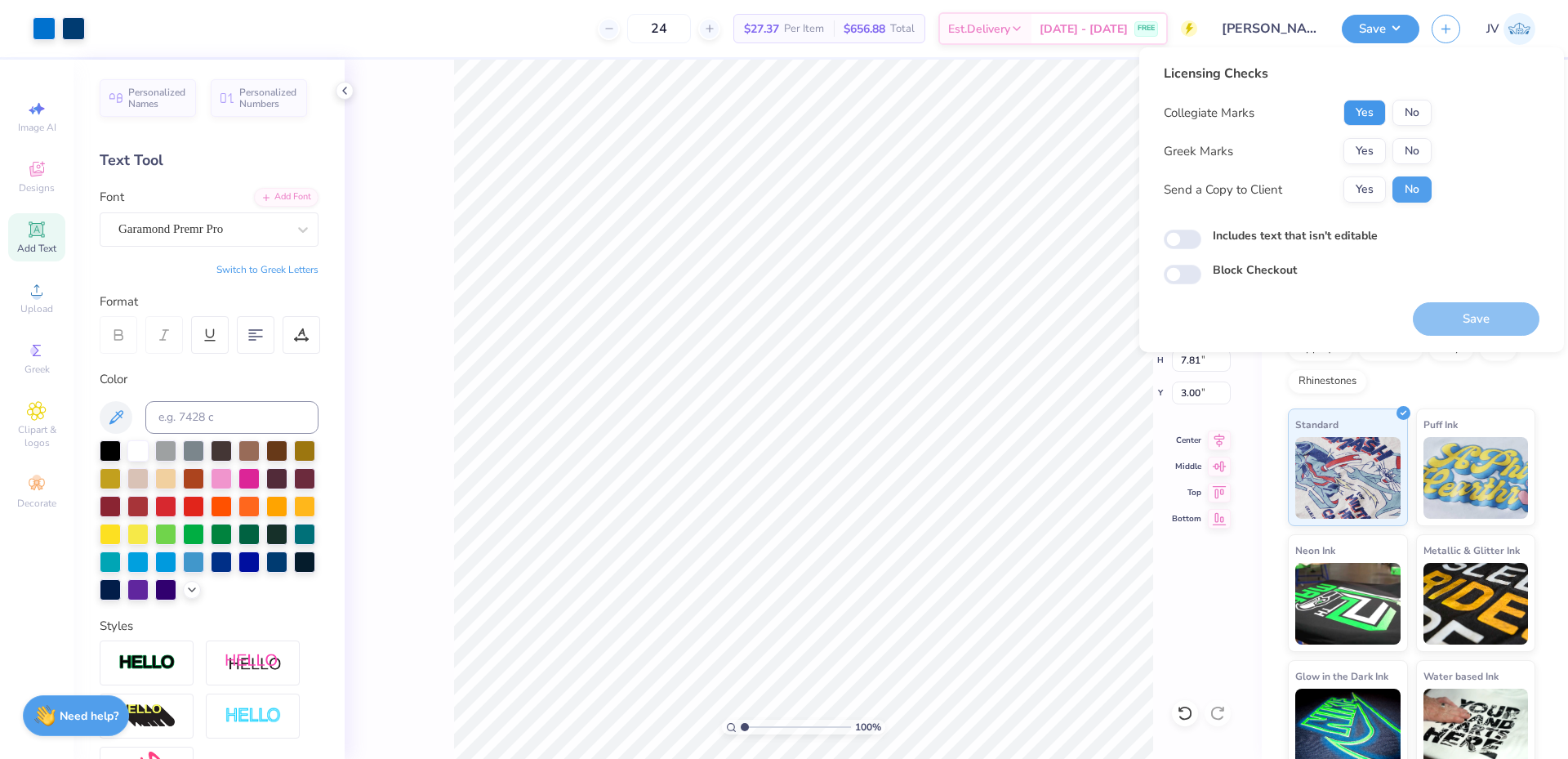
click at [1359, 120] on button "Yes" at bounding box center [1365, 112] width 42 height 26
click at [1404, 152] on button "No" at bounding box center [1412, 150] width 39 height 26
click at [1457, 308] on button "Save" at bounding box center [1476, 319] width 126 height 34
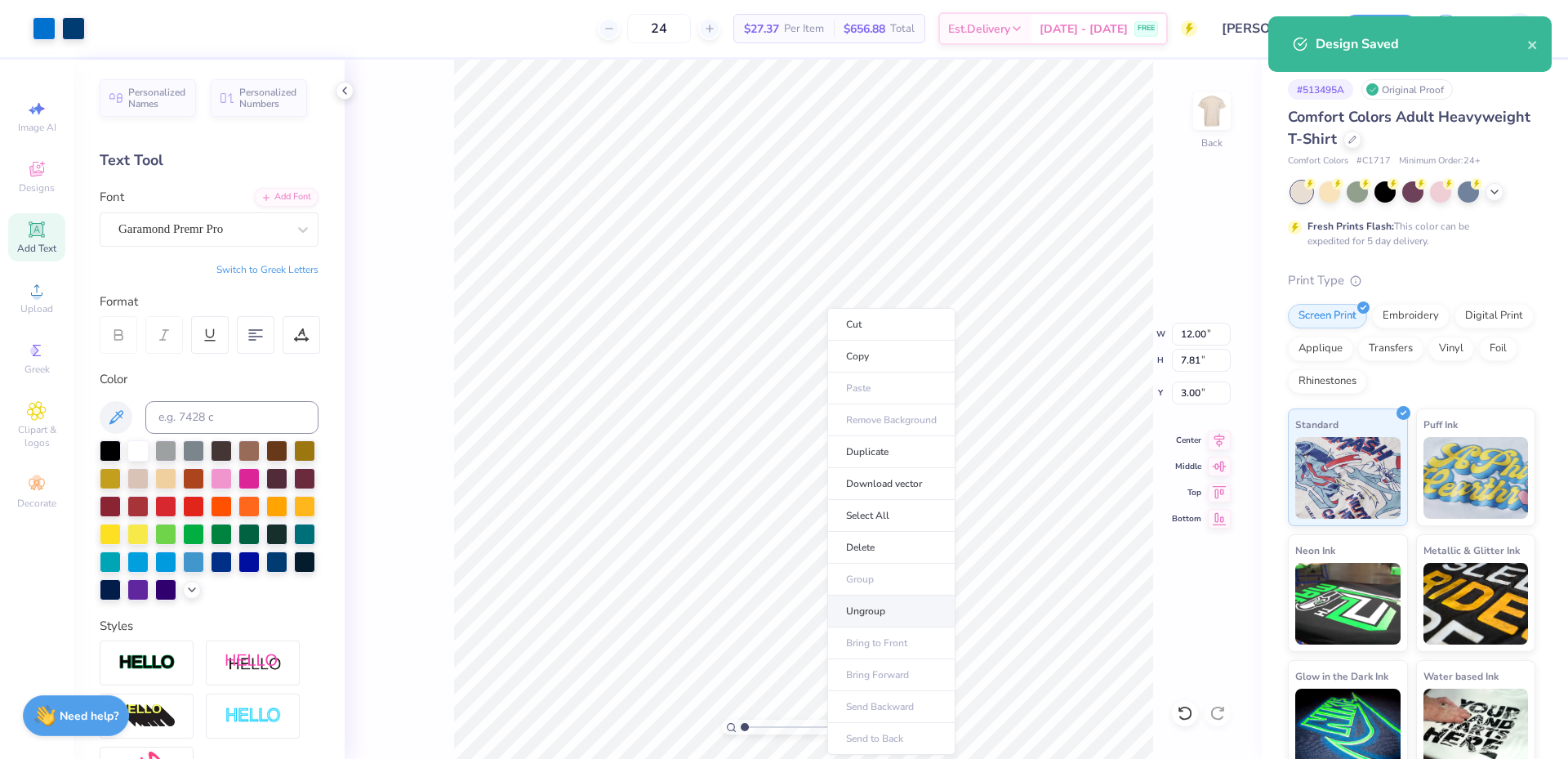
click at [873, 606] on li "Ungroup" at bounding box center [891, 611] width 128 height 32
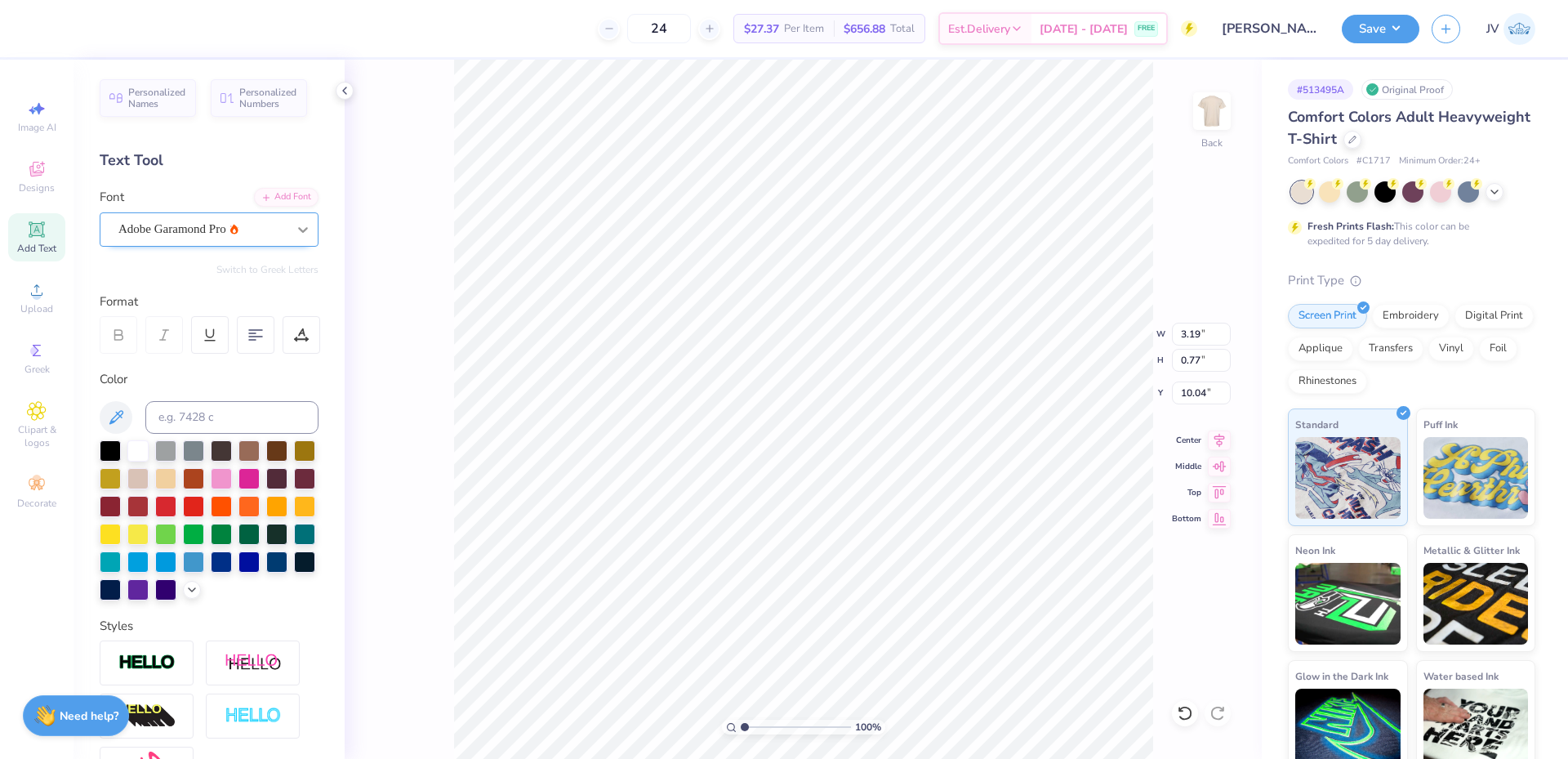
click at [295, 224] on icon at bounding box center [302, 229] width 16 height 16
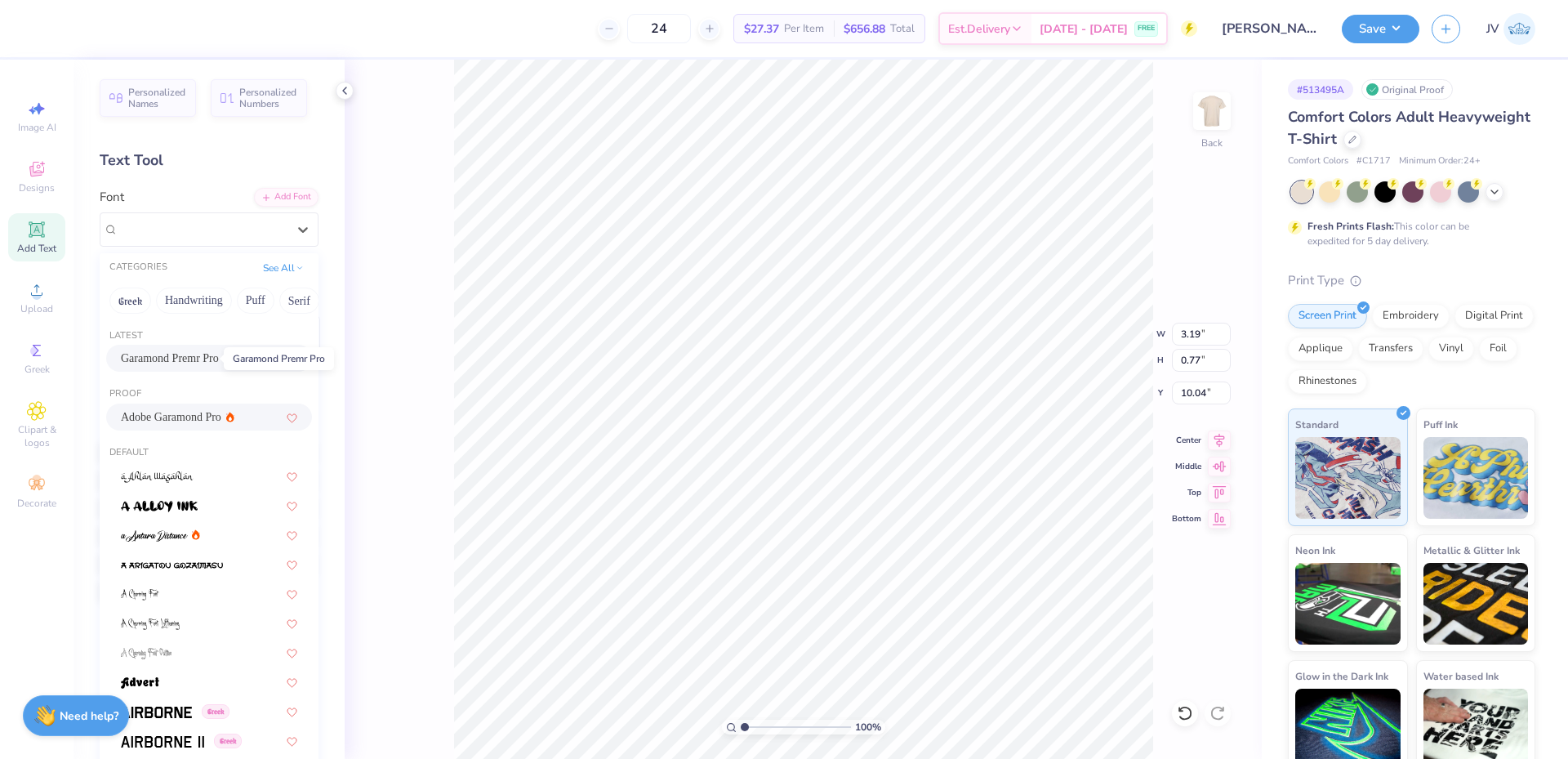
click at [212, 358] on span "Garamond Premr Pro" at bounding box center [170, 358] width 98 height 17
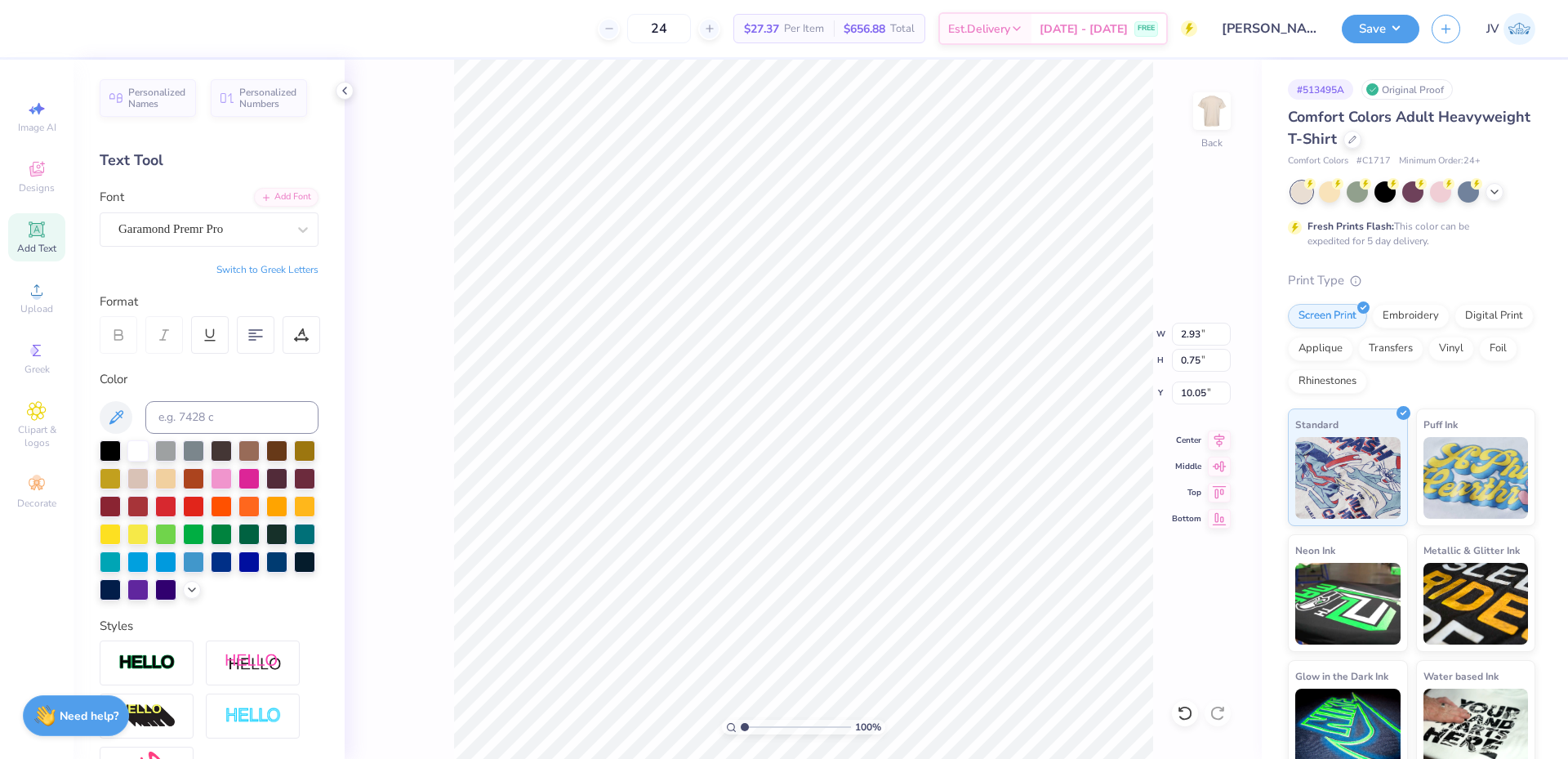
type input "2.93"
type input "0.75"
type input "10.05"
click at [1216, 435] on icon at bounding box center [1219, 437] width 23 height 19
type input "2.93"
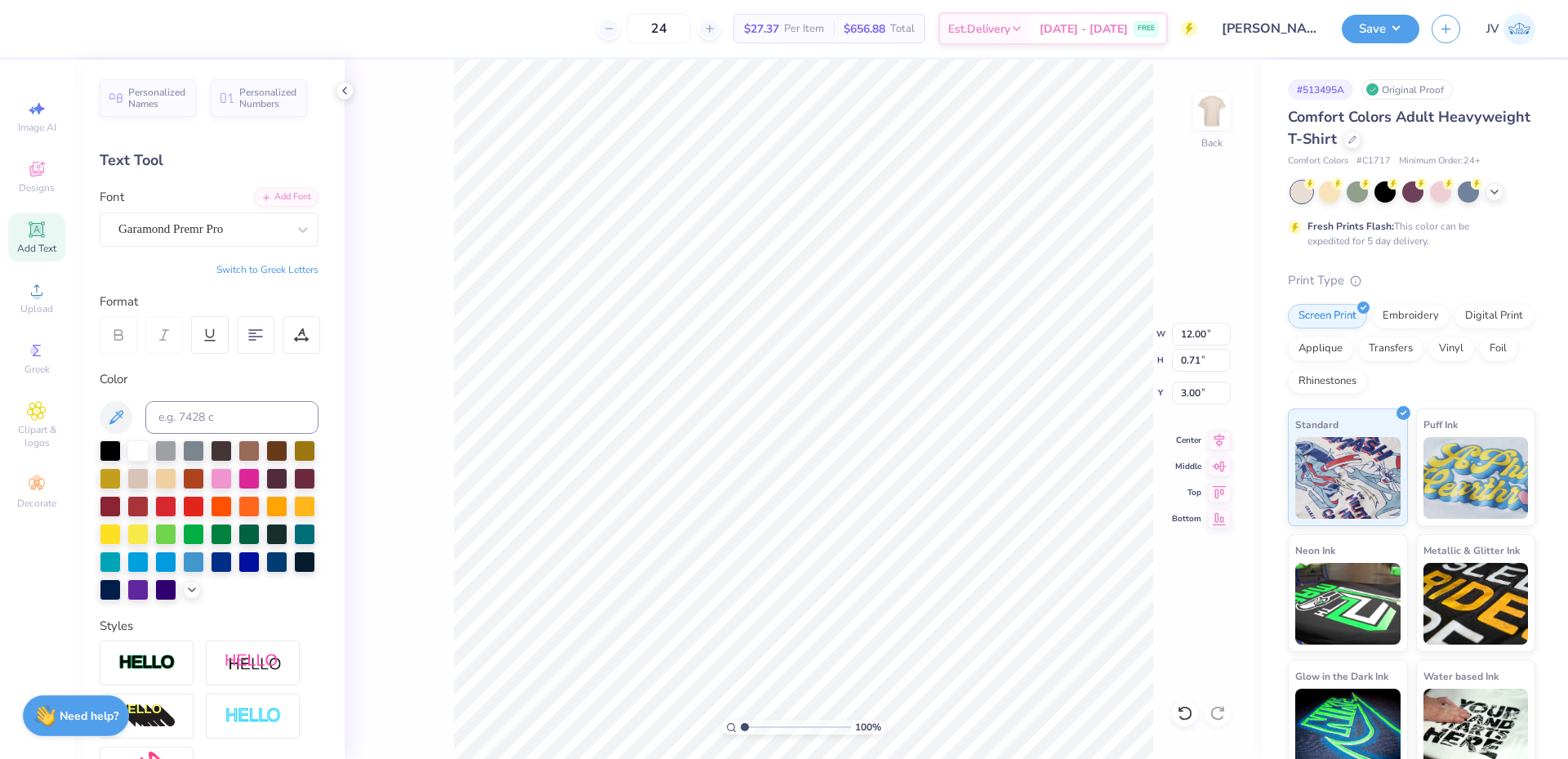
type input "0.75"
type input "10.05"
click at [1219, 442] on icon at bounding box center [1219, 437] width 11 height 13
click at [715, 525] on li "Group" at bounding box center [732, 524] width 128 height 32
click at [1415, 25] on button "Save" at bounding box center [1380, 27] width 78 height 29
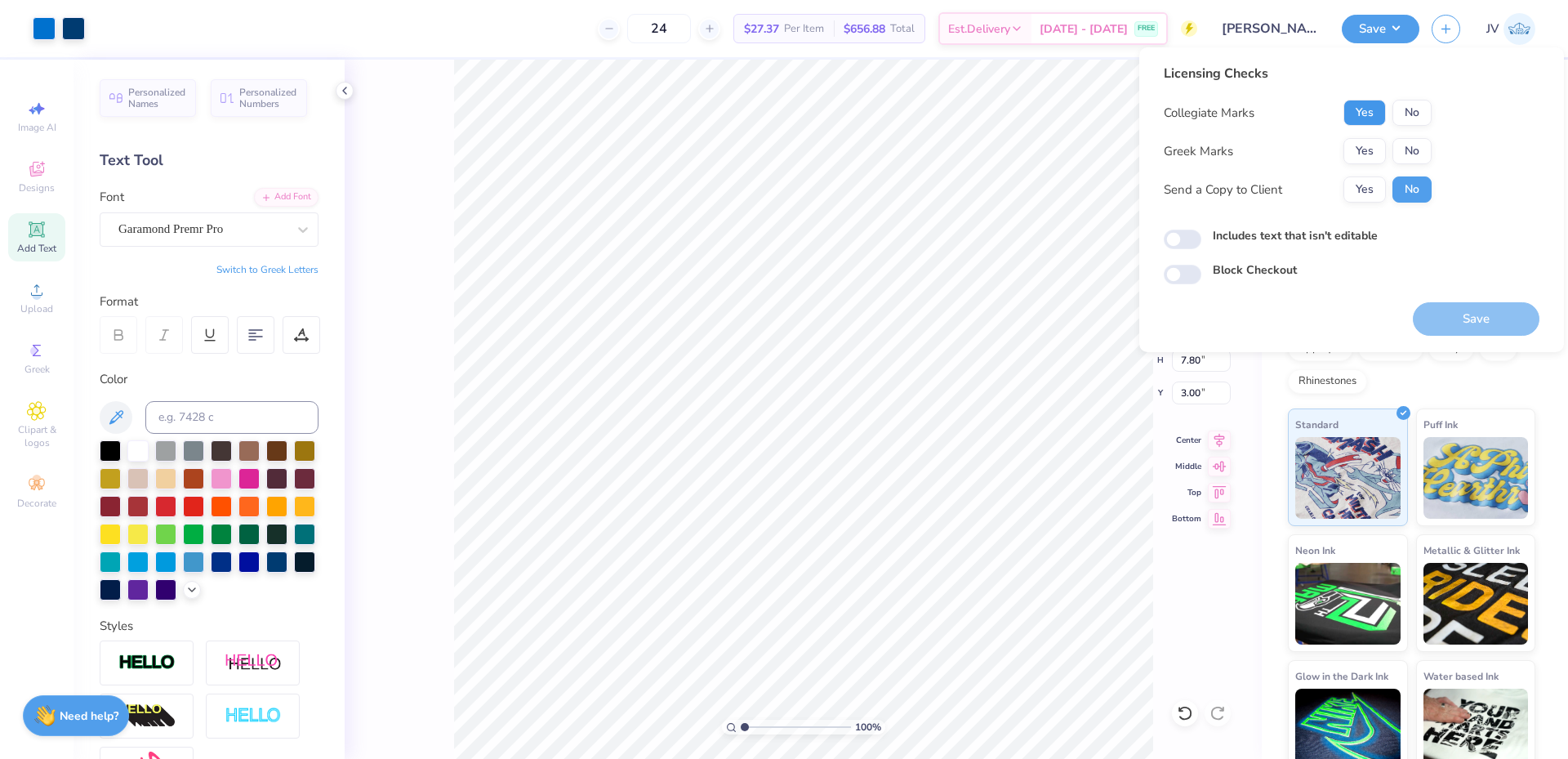
click at [1371, 106] on button "Yes" at bounding box center [1365, 112] width 42 height 26
click at [1404, 151] on button "No" at bounding box center [1412, 150] width 39 height 26
click at [1441, 314] on button "Save" at bounding box center [1476, 319] width 126 height 34
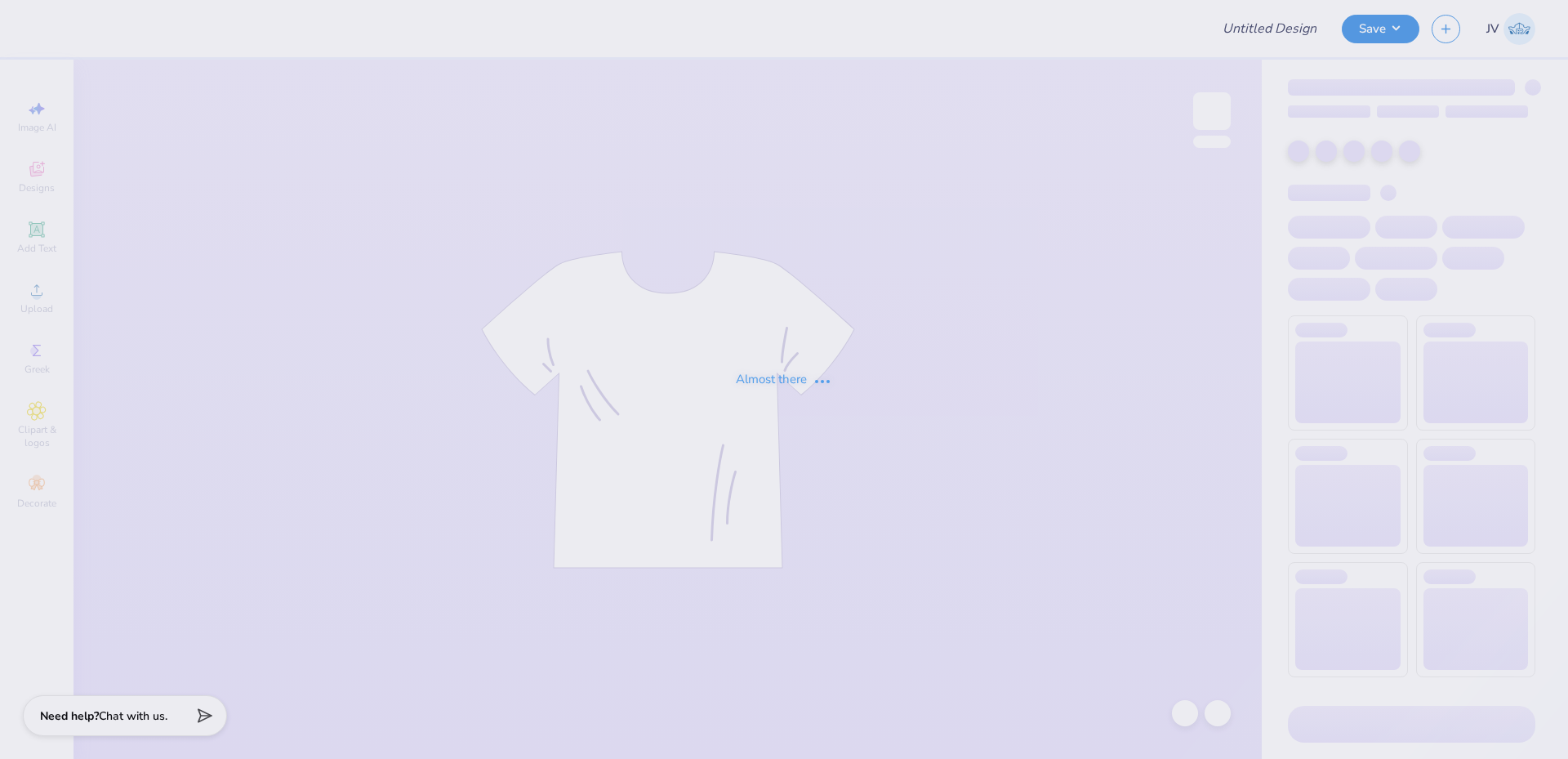
type input "Hats"
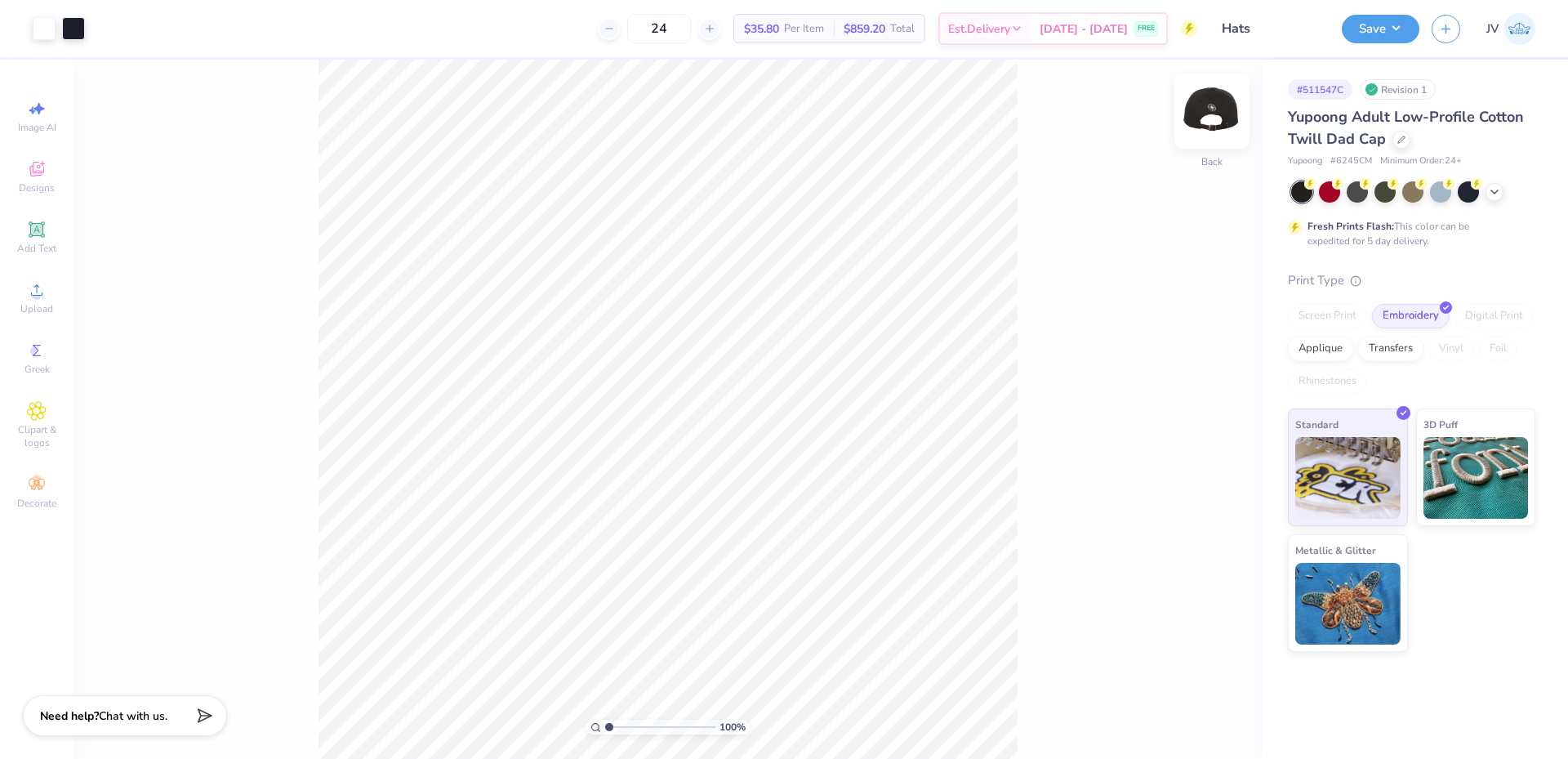
click at [1213, 121] on img at bounding box center [1212, 111] width 65 height 65
click at [1217, 106] on img at bounding box center [1212, 111] width 65 height 65
click at [1055, 408] on div "100 % Back" at bounding box center [667, 409] width 1189 height 699
click at [32, 236] on icon at bounding box center [37, 229] width 15 height 15
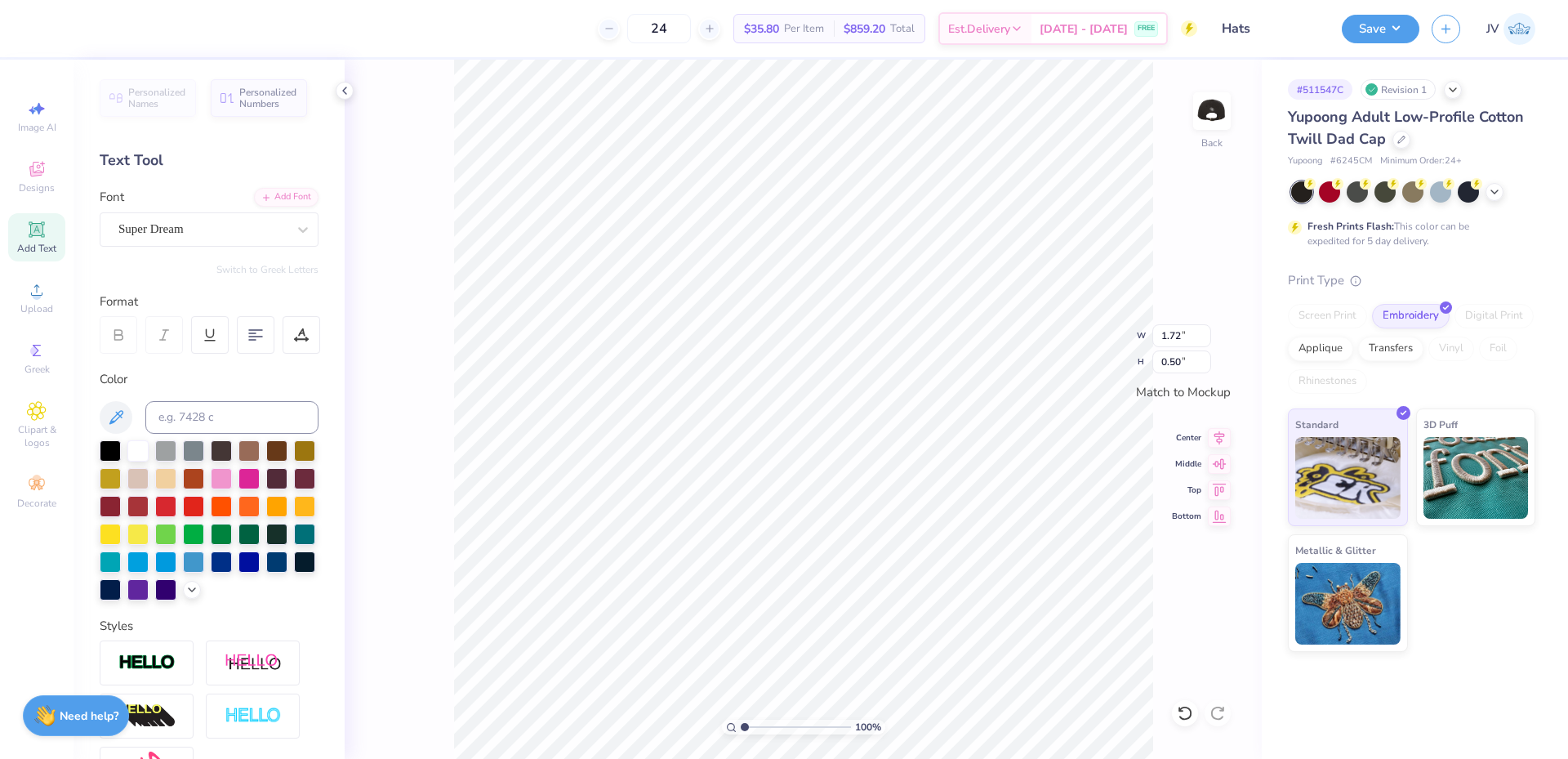
type textarea "TEXsdgsdgsdgsdT"
click at [1175, 343] on input "4.94" at bounding box center [1181, 336] width 59 height 23
type input "4.96"
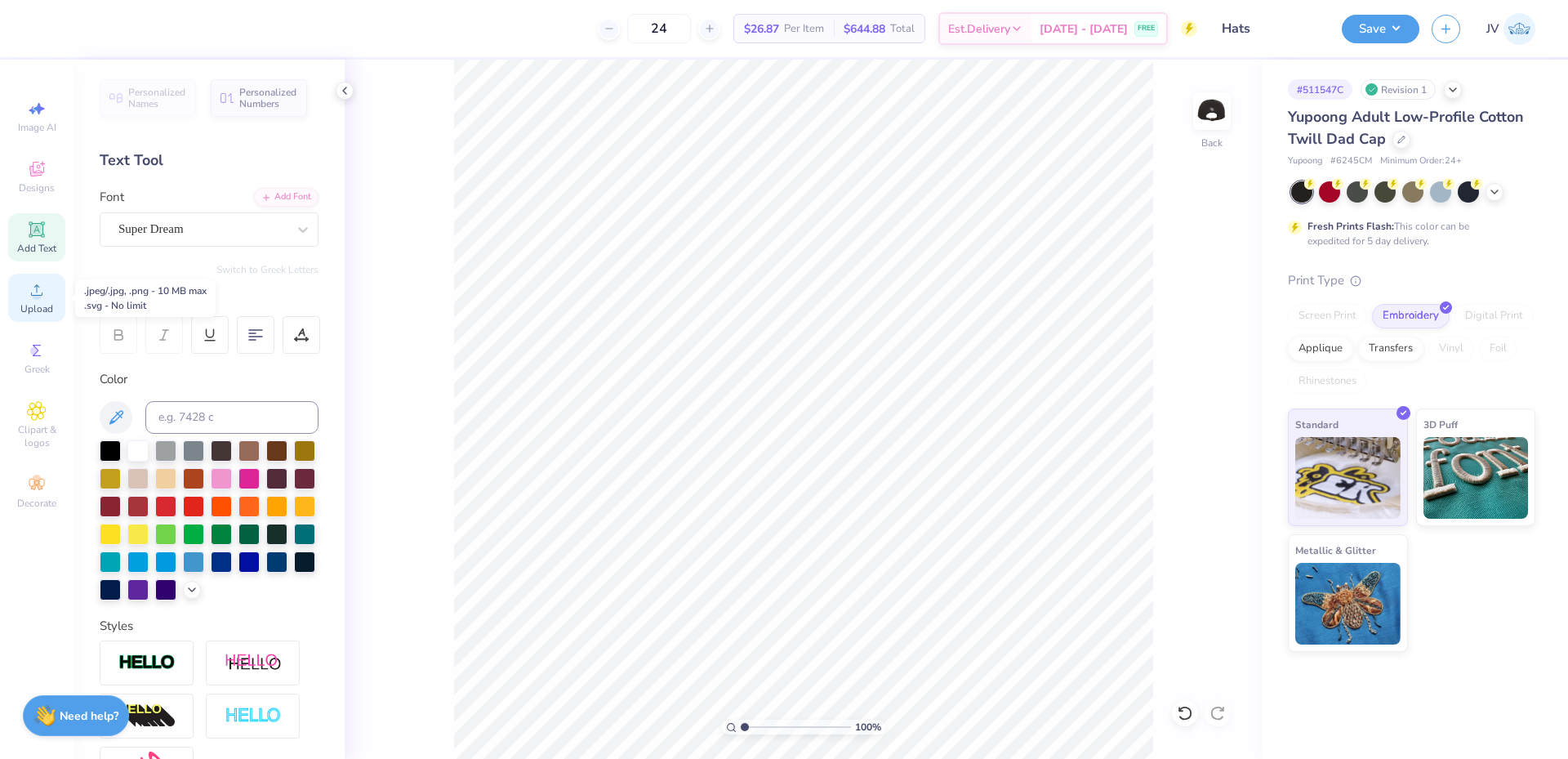
click at [40, 307] on span "Upload" at bounding box center [37, 309] width 33 height 13
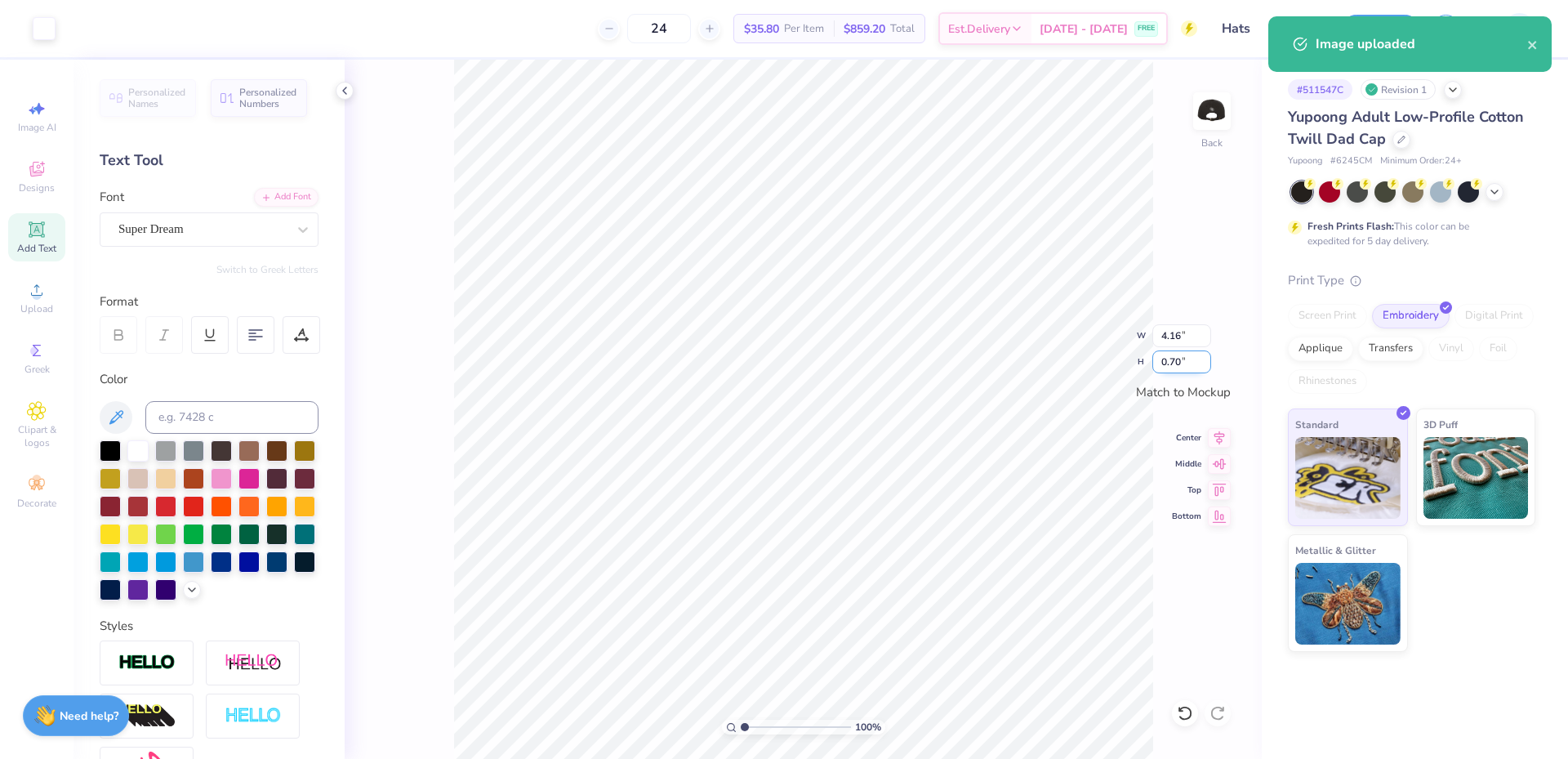
click at [1173, 369] on input "0.70" at bounding box center [1181, 362] width 59 height 23
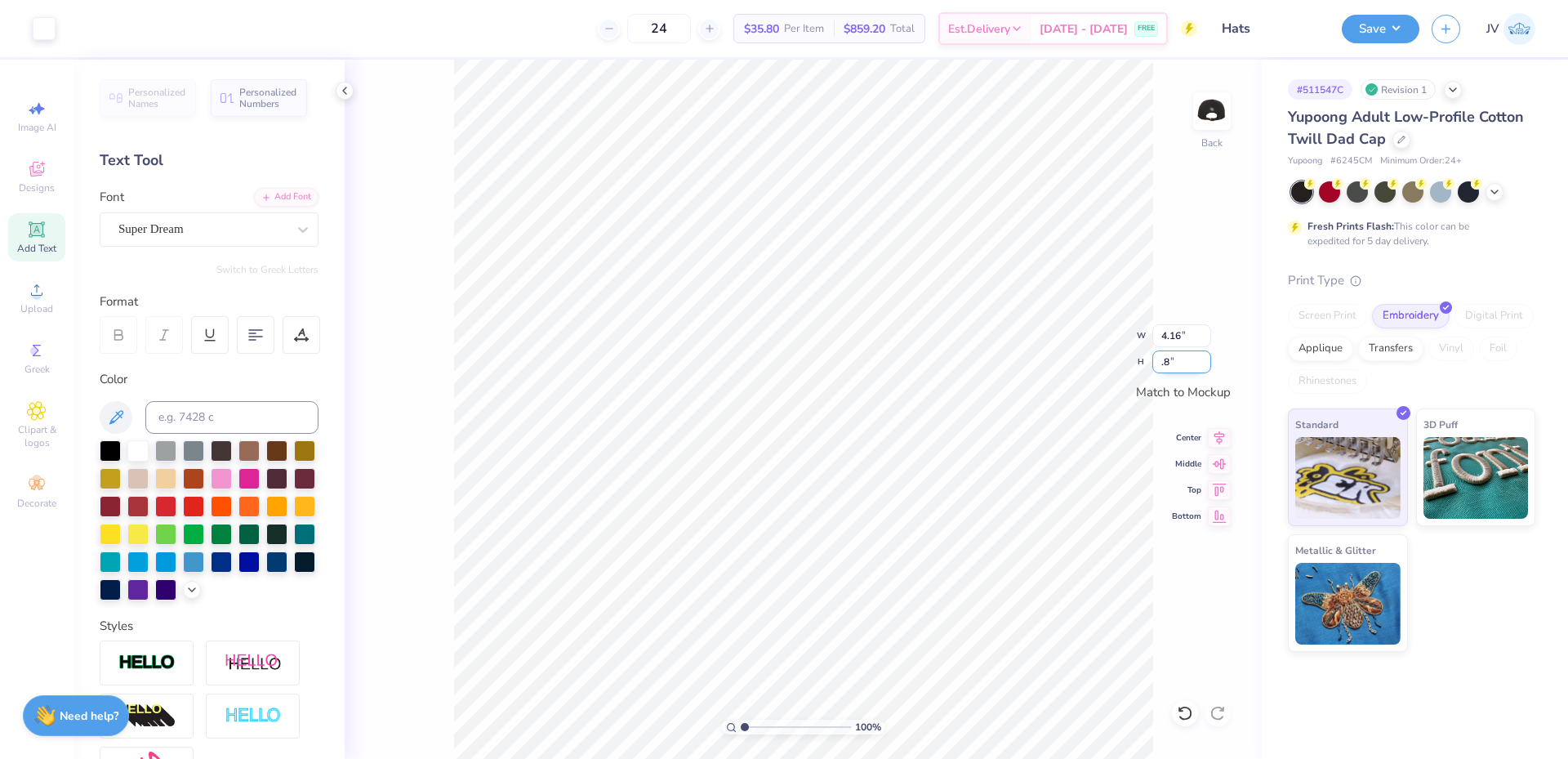
type input ".8"
type input "4.75"
type input "0.80"
click at [1173, 369] on input "0.80" at bounding box center [1181, 362] width 59 height 23
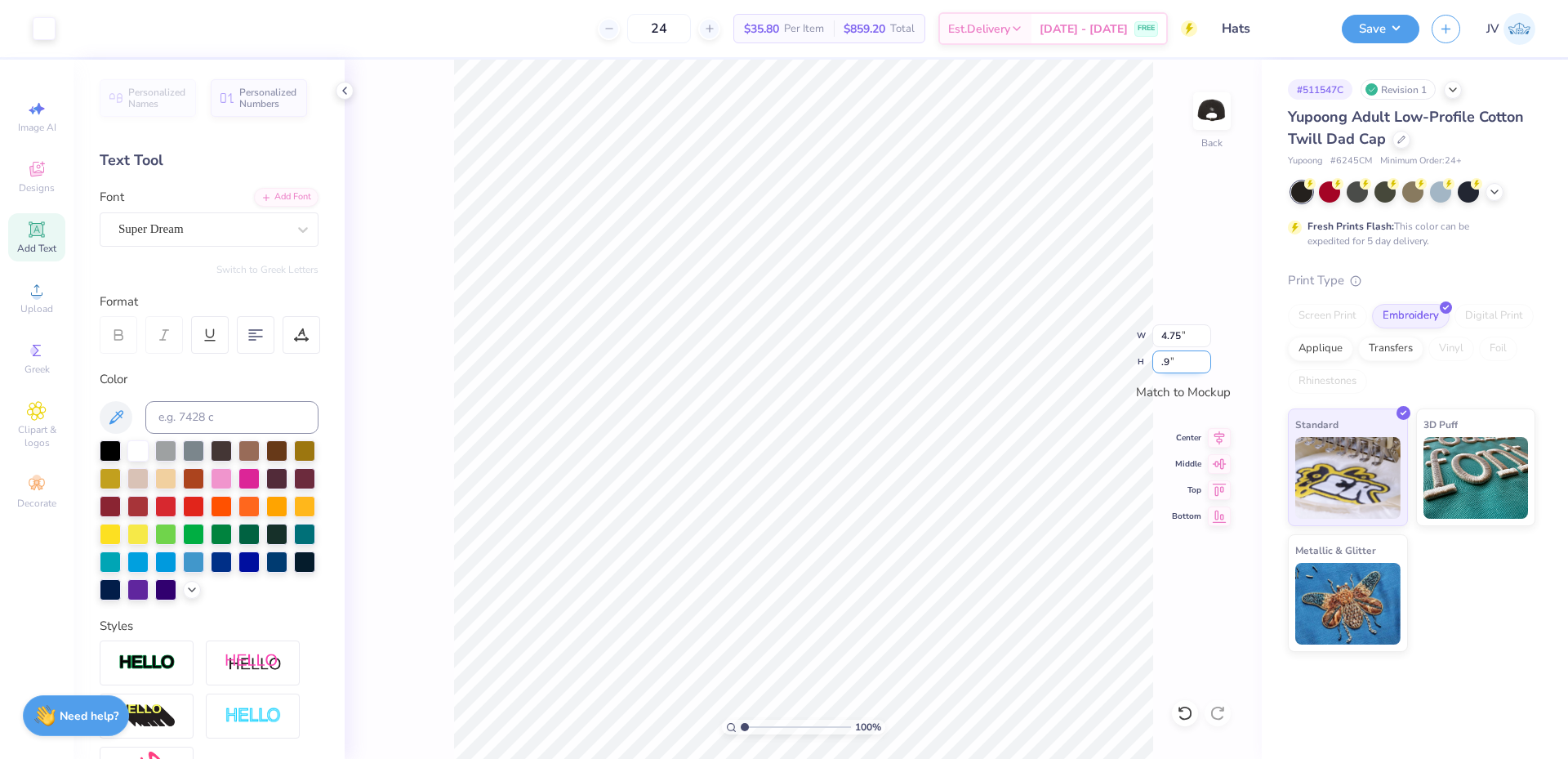
type input ".9"
type input "4.96"
type input "0.84"
click at [1180, 328] on input "4.96" at bounding box center [1181, 336] width 59 height 23
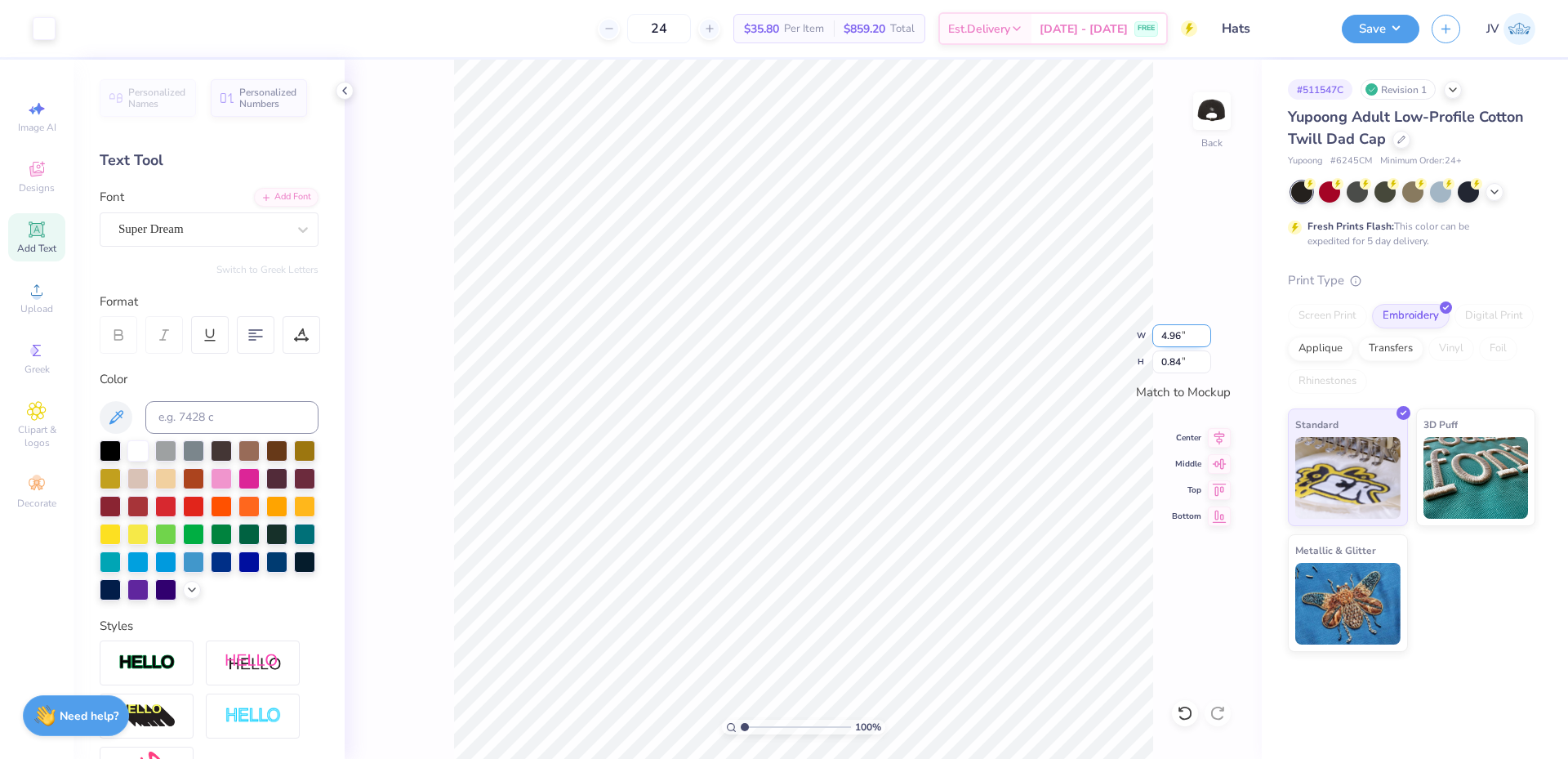
click at [1180, 328] on input "4.96" at bounding box center [1181, 336] width 59 height 23
type input "4.96"
click at [1163, 361] on input "0.84" at bounding box center [1181, 362] width 59 height 23
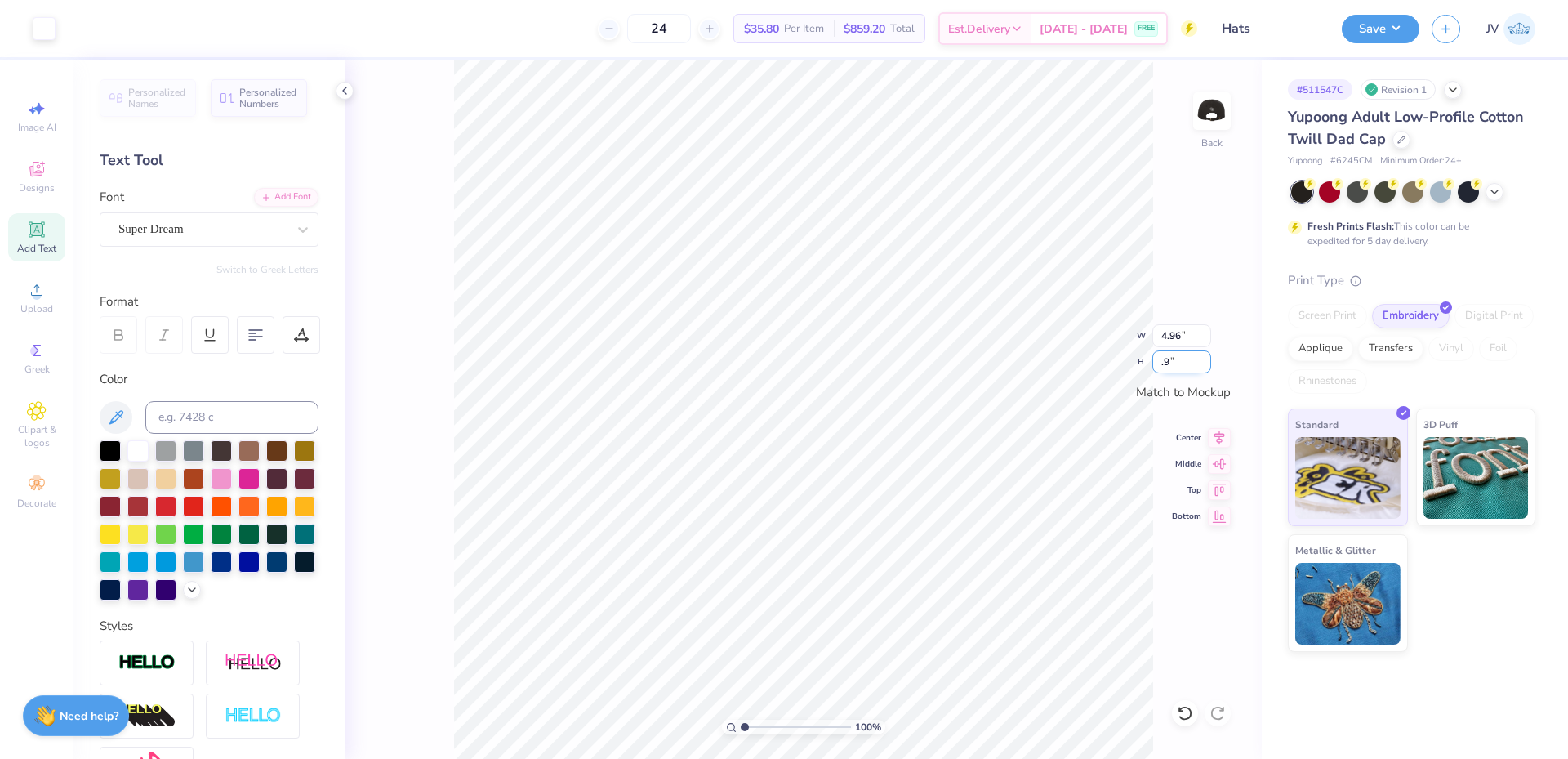
type input ".9"
type input "0.35"
type input "0.41"
click at [1186, 359] on input "0.84" at bounding box center [1181, 362] width 59 height 23
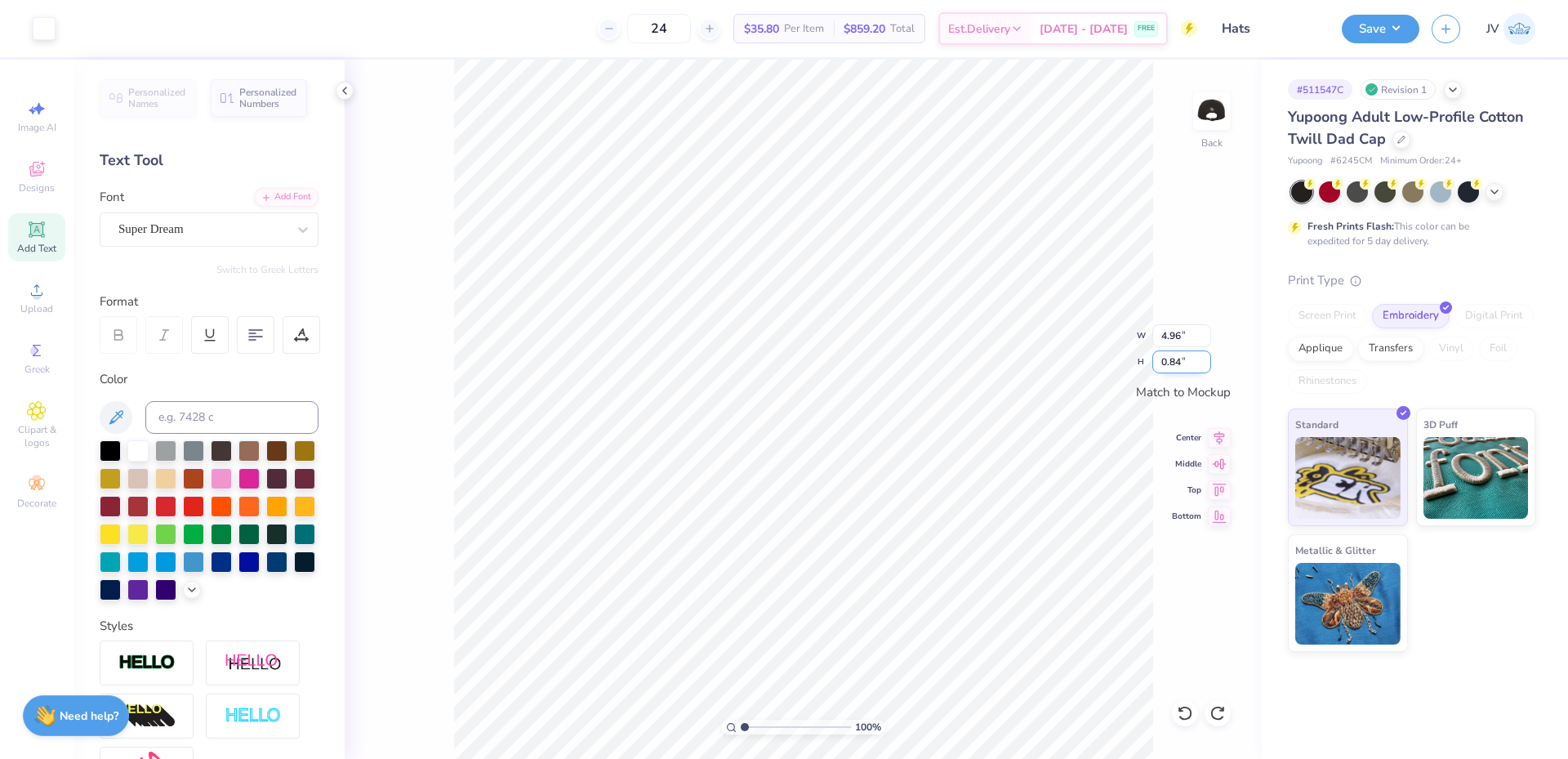
click at [1186, 359] on input "0.84" at bounding box center [1181, 362] width 59 height 23
type input ".8"
type input "4.75"
type input "0.80"
click at [1211, 111] on img at bounding box center [1212, 111] width 65 height 65
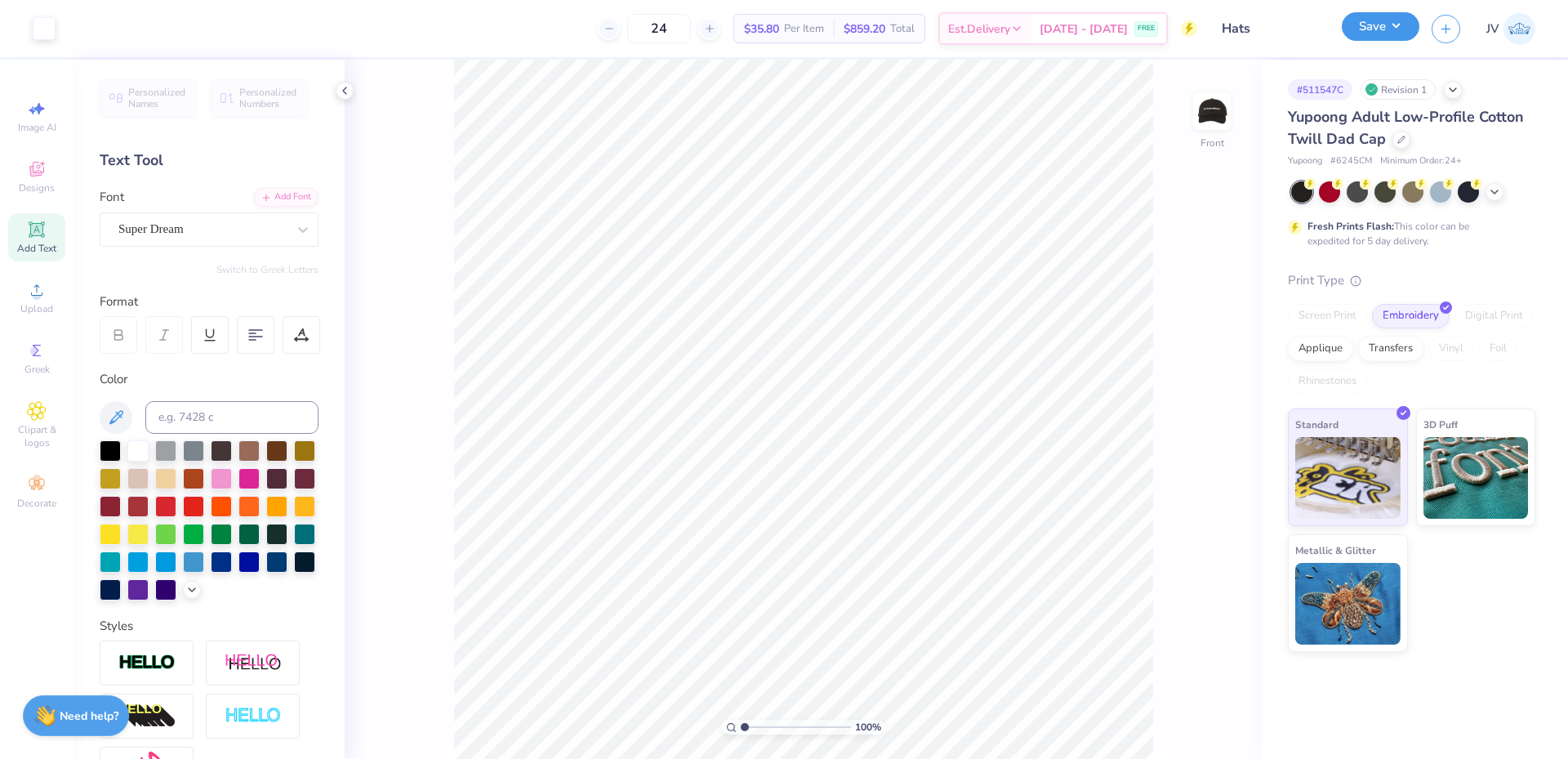
click at [1395, 28] on button "Save" at bounding box center [1380, 27] width 78 height 29
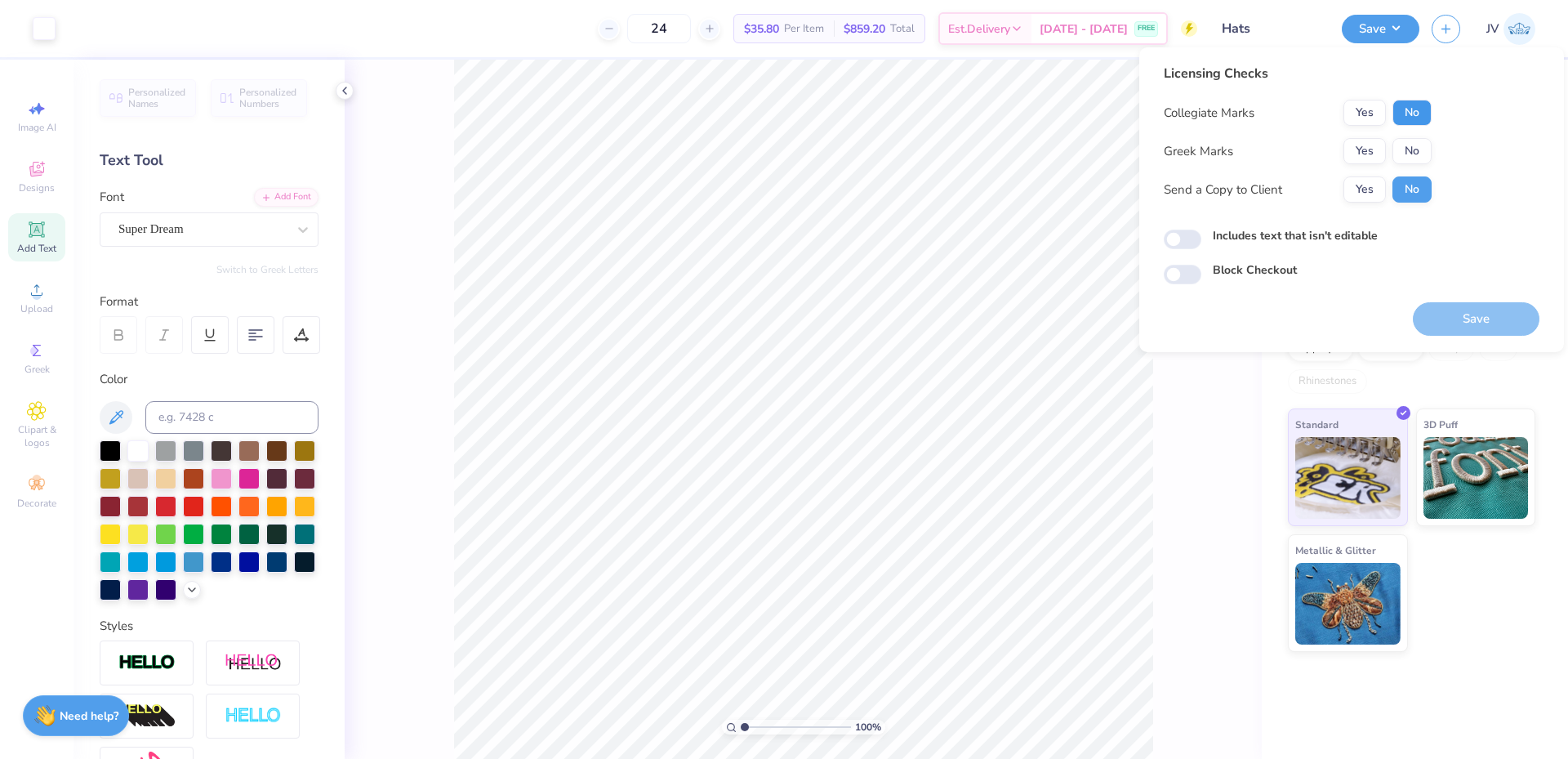
click at [1404, 110] on button "No" at bounding box center [1412, 112] width 39 height 26
click at [1405, 146] on button "No" at bounding box center [1412, 150] width 39 height 26
click at [1459, 313] on button "Save" at bounding box center [1476, 319] width 126 height 34
